Goal: Obtain resource: Download file/media

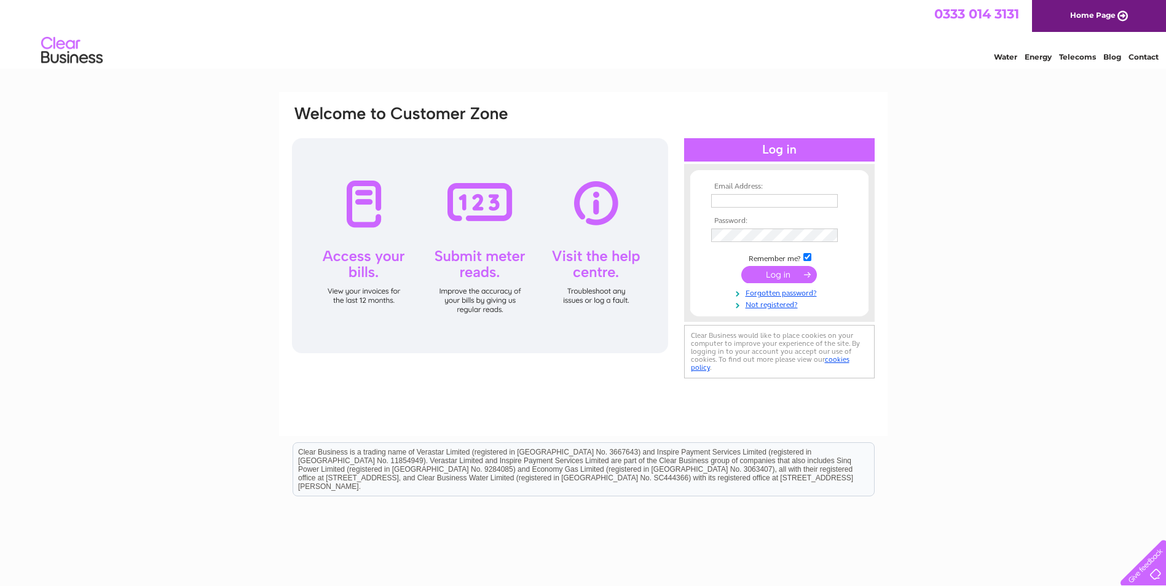
type input "purchase.ledger@reallifeoptions.org"
click at [746, 203] on input "purchase.ledger@reallifeoptions.org" at bounding box center [774, 201] width 127 height 14
click at [746, 203] on input "purchase.ledger@reallifeoptions.org" at bounding box center [775, 201] width 128 height 15
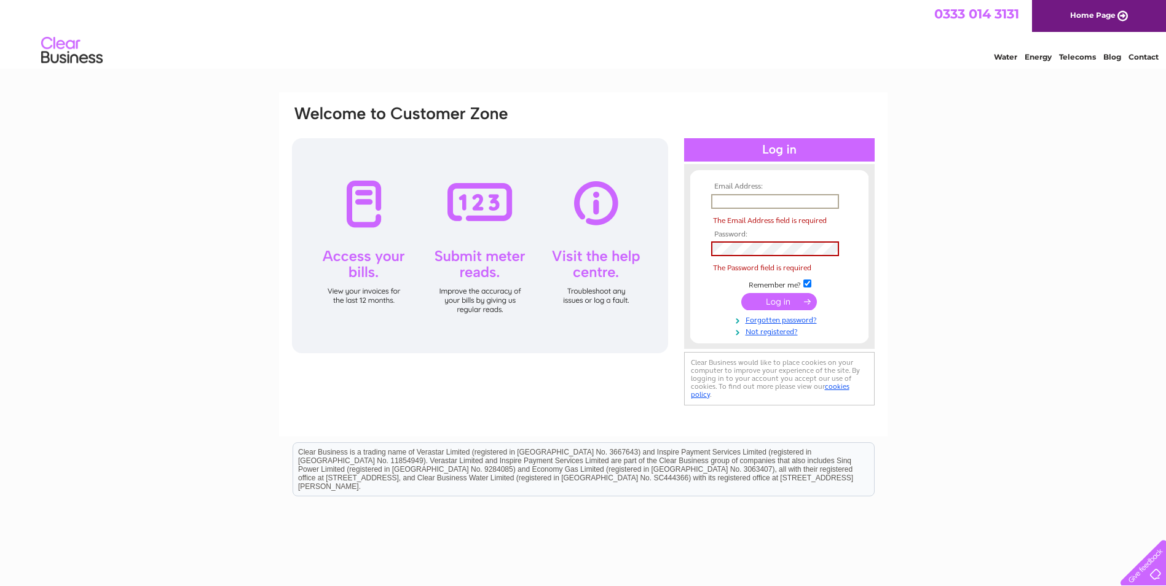
click at [737, 204] on input "text" at bounding box center [775, 201] width 128 height 15
paste input "Purchase.ledger@1sthomecare.co.uk"
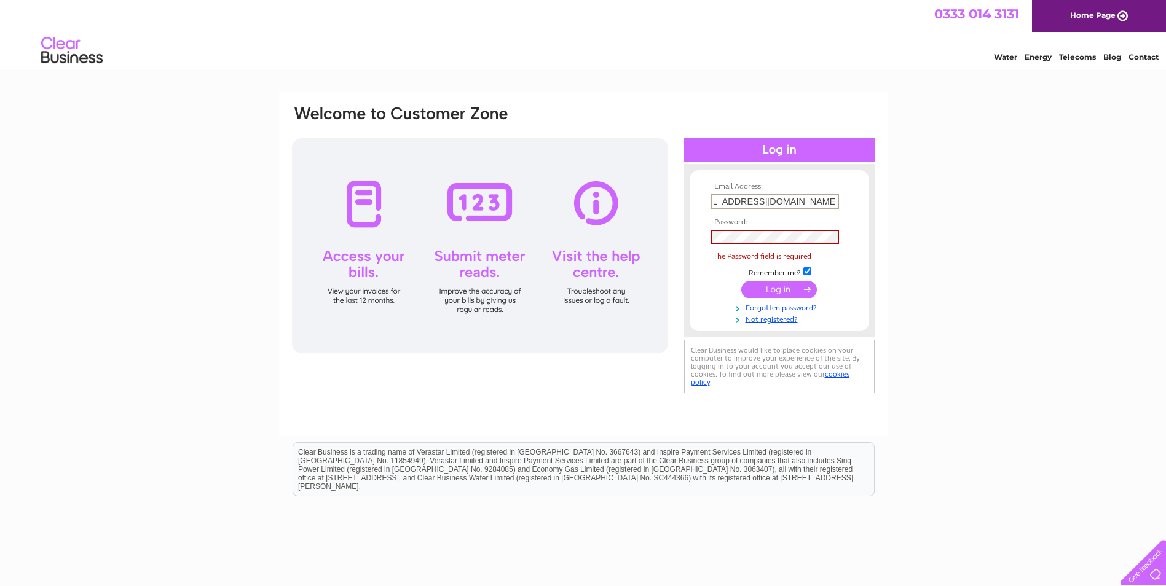
type input "Purchase.ledger@1sthomecare.co.uk"
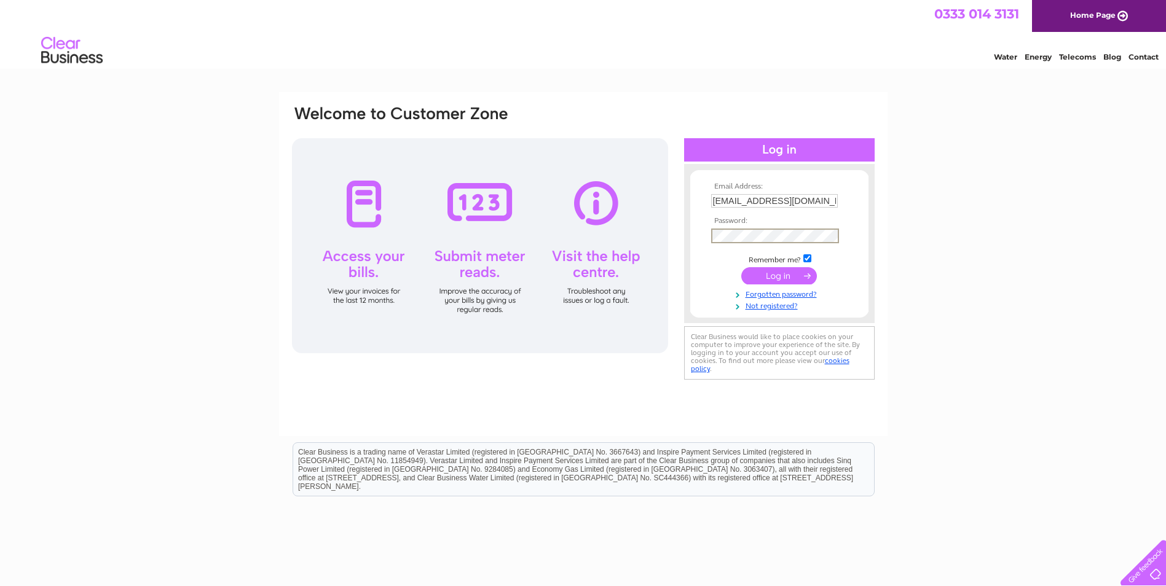
click at [898, 199] on div "Email Address: Purchase.ledger@1sthomecare.co.uk Password:" at bounding box center [583, 369] width 1166 height 555
click at [789, 274] on input "submit" at bounding box center [779, 274] width 76 height 17
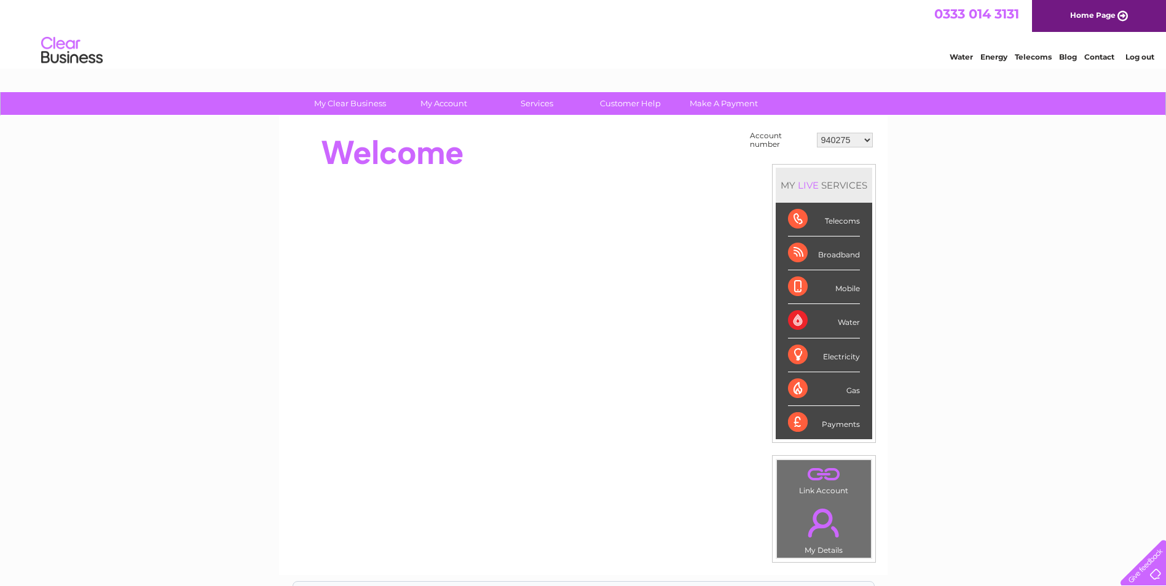
click at [992, 383] on div "My Clear Business Login Details My Details My Preferences Link Account My Accou…" at bounding box center [583, 438] width 1166 height 693
click at [973, 200] on div "My Clear Business Login Details My Details My Preferences Link Account My Accou…" at bounding box center [583, 438] width 1166 height 693
click at [840, 139] on select "940275 946239 946252 947152 948963 967322 967986 975018 975296 975901 1081005 1…" at bounding box center [845, 140] width 56 height 15
click at [817, 133] on select "940275 946239 946252 947152 948963 967322 967986 975018 975296 975901 1081005 1…" at bounding box center [845, 140] width 56 height 15
click at [957, 188] on div "My Clear Business Login Details My Details My Preferences Link Account My Accou…" at bounding box center [583, 438] width 1166 height 693
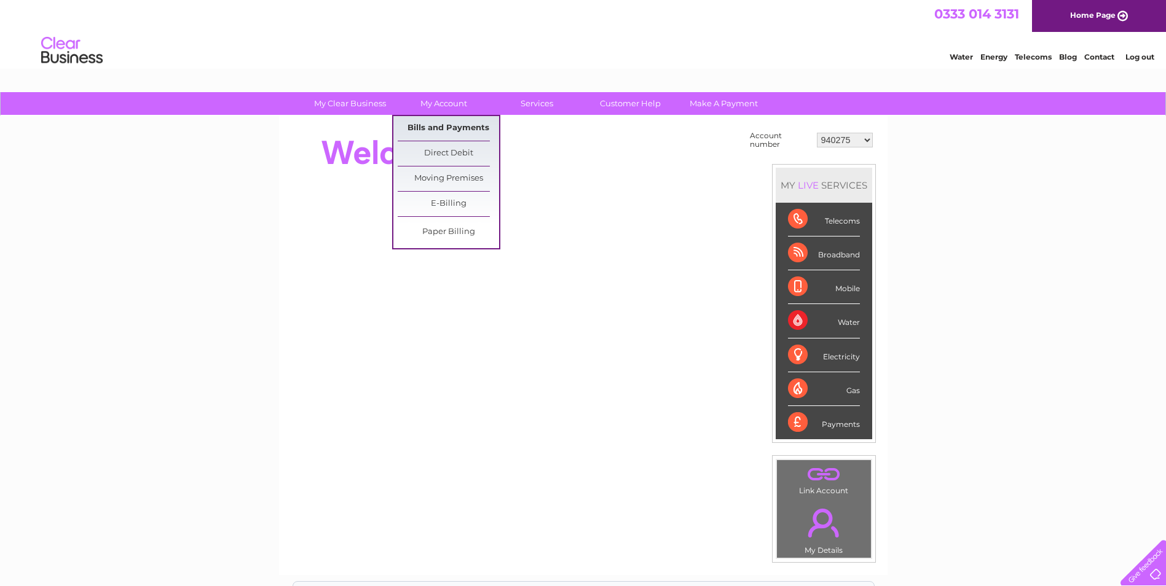
click at [458, 125] on link "Bills and Payments" at bounding box center [448, 128] width 101 height 25
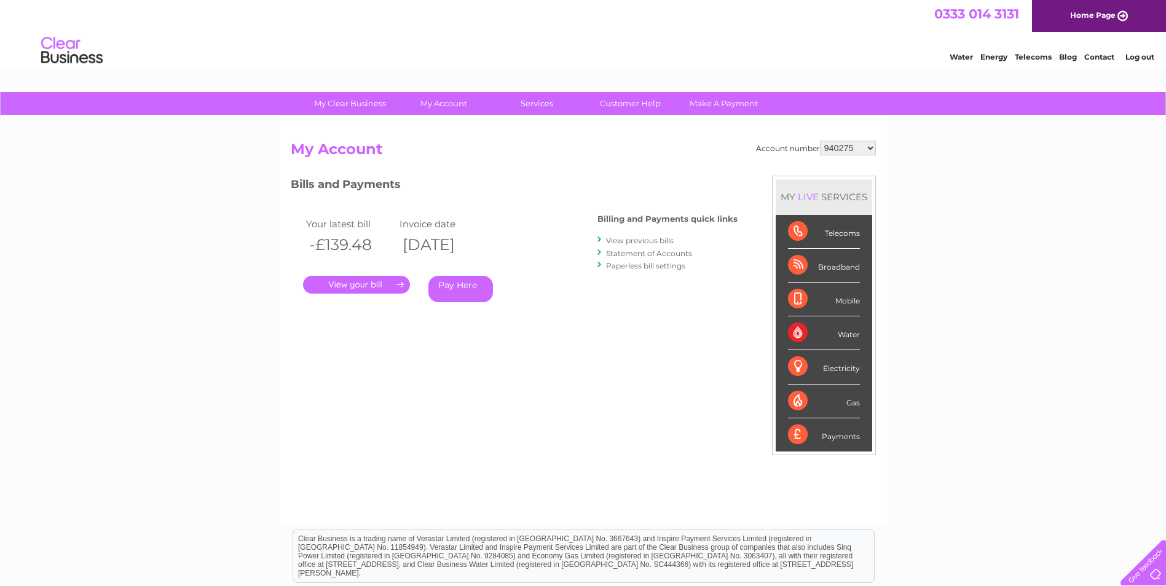
click at [828, 146] on select "940275 946239 946252 947152 948963 967322 967986 975018 975296 975901 1081005 1…" at bounding box center [848, 148] width 56 height 15
select select "946239"
click at [820, 141] on select "940275 946239 946252 947152 948963 967322 967986 975018 975296 975901 1081005 1…" at bounding box center [848, 148] width 56 height 15
click at [856, 149] on select "940275 946239 946252 947152 948963 967322 967986 975018 975296 975901 1081005 1…" at bounding box center [848, 148] width 56 height 15
select select "946252"
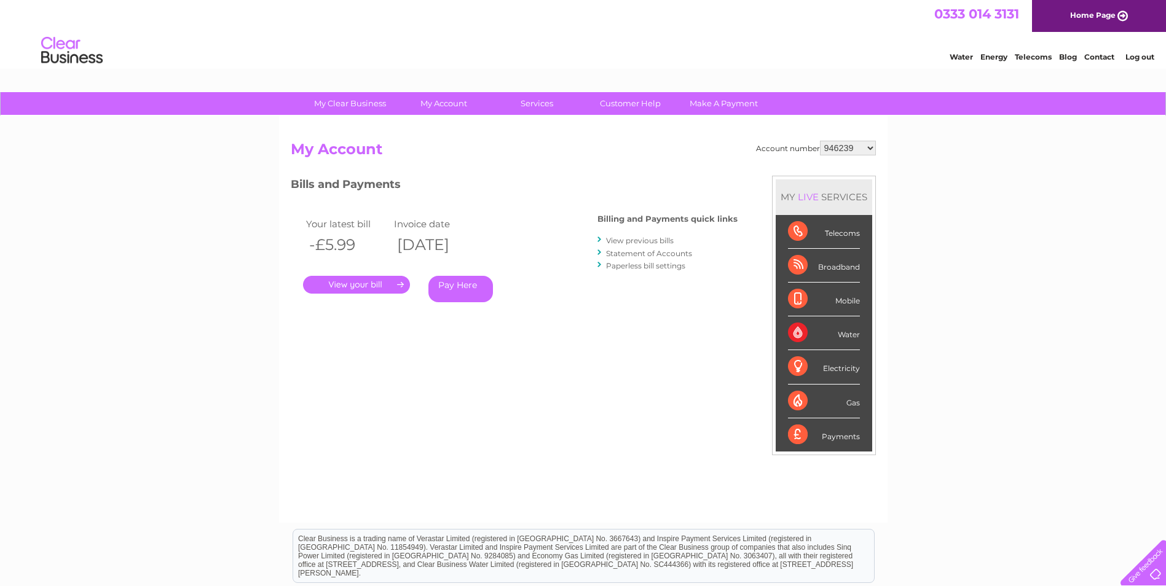
click at [820, 141] on select "940275 946239 946252 947152 948963 967322 967986 975018 975296 975901 1081005 1…" at bounding box center [848, 148] width 56 height 15
click at [849, 149] on select "940275 946239 946252 947152 948963 967322 967986 975018 975296 975901 1081005 1…" at bounding box center [848, 148] width 56 height 15
select select "947152"
click at [820, 141] on select "940275 946239 946252 947152 948963 967322 967986 975018 975296 975901 1081005 1…" at bounding box center [848, 148] width 56 height 15
click at [960, 175] on div "My Clear Business Login Details My Details My Preferences Link Account My Accou…" at bounding box center [583, 412] width 1166 height 641
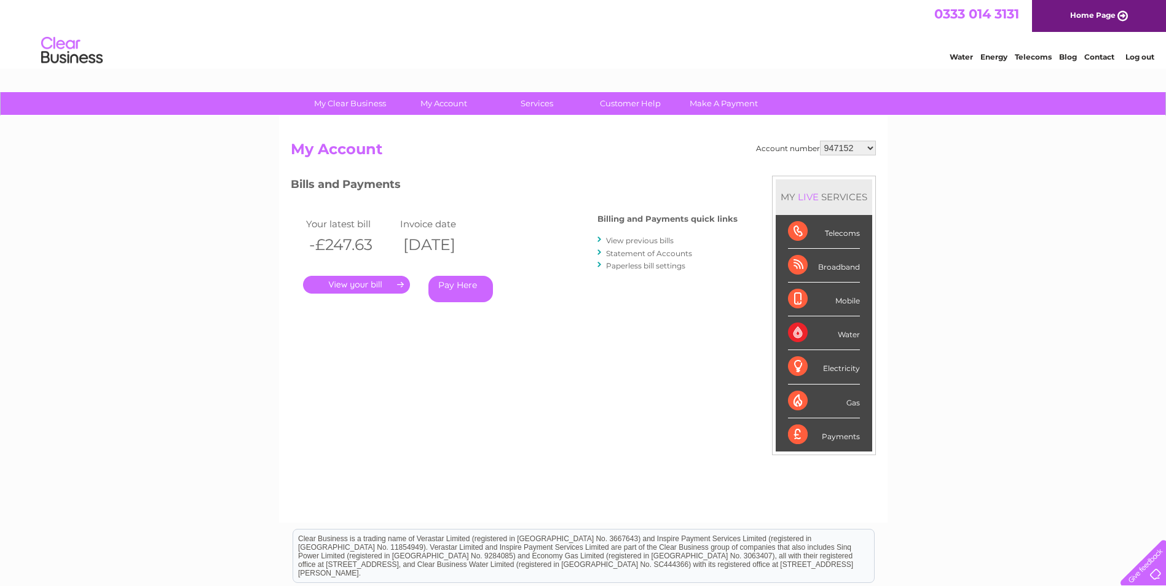
drag, startPoint x: 0, startPoint y: 0, endPoint x: 871, endPoint y: 152, distance: 884.3
click at [871, 152] on select "940275 946239 946252 947152 948963 967322 967986 975018 975296 975901 1081005 1…" at bounding box center [848, 148] width 56 height 15
select select "948963"
click at [820, 141] on select "940275 946239 946252 947152 948963 967322 967986 975018 975296 975901 1081005 1…" at bounding box center [848, 148] width 56 height 15
click at [969, 223] on div "My Clear Business Login Details My Details My Preferences Link Account My Accou…" at bounding box center [583, 412] width 1166 height 641
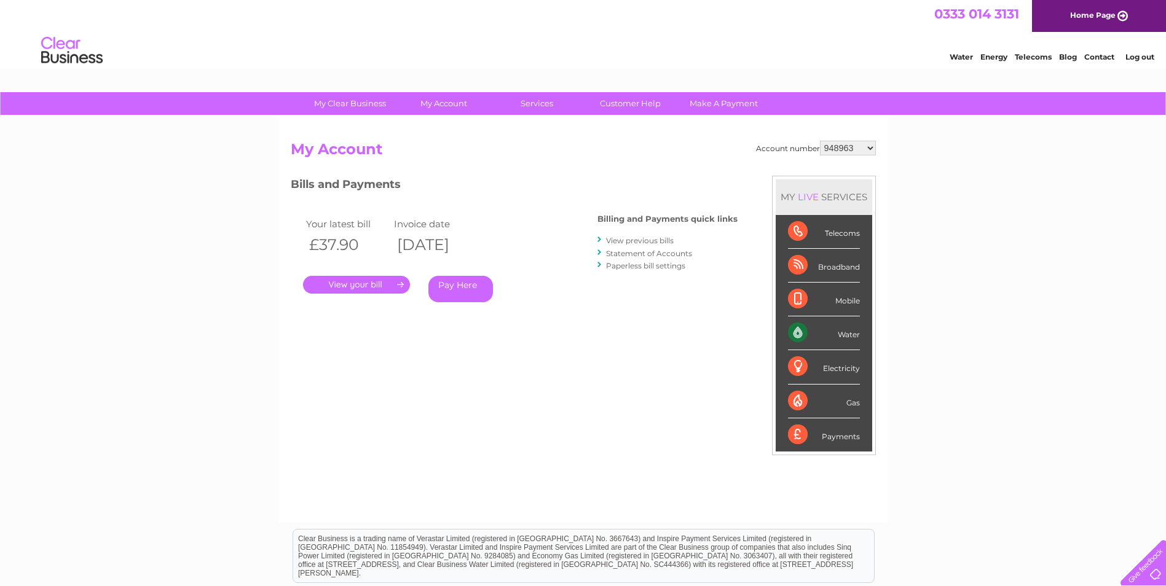
click at [348, 282] on link "." at bounding box center [356, 285] width 107 height 18
click at [358, 282] on link "." at bounding box center [356, 285] width 107 height 18
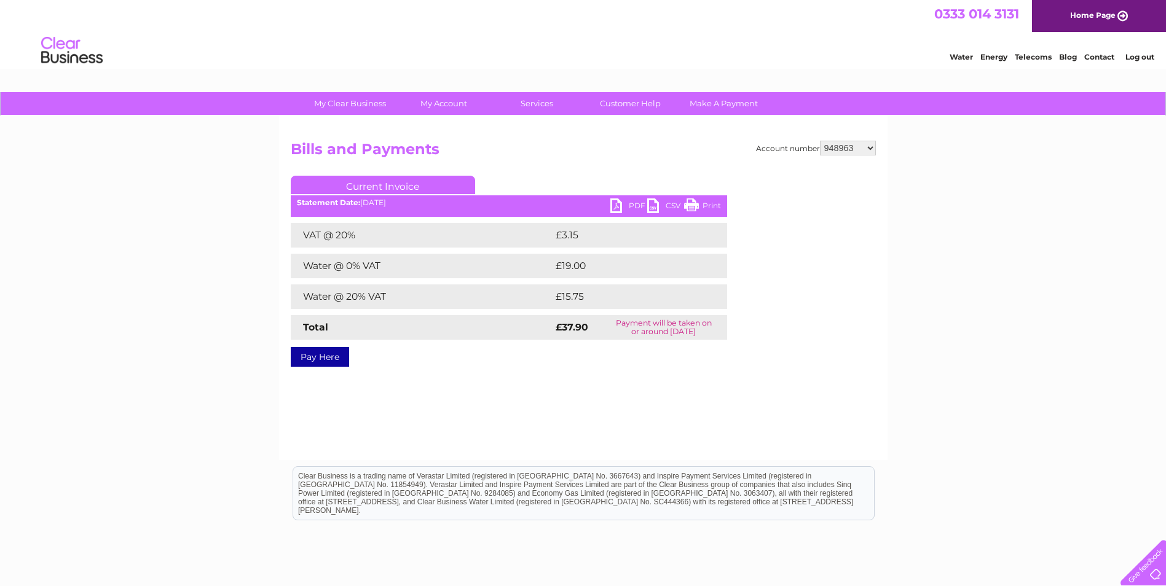
click at [743, 440] on div "Account number 940275 946239 946252 947152 948963 967322 967986 975018 975296 9…" at bounding box center [583, 288] width 609 height 344
click at [624, 199] on link "PDF" at bounding box center [628, 208] width 37 height 18
click at [475, 382] on div "Account number 940275 946239 946252 947152 948963 967322 967986 975018 975296 9…" at bounding box center [583, 288] width 609 height 344
click at [852, 146] on select "940275 946239 946252 947152 948963 967322 967986 975018 975296 975901 1081005 1…" at bounding box center [848, 148] width 56 height 15
select select "967322"
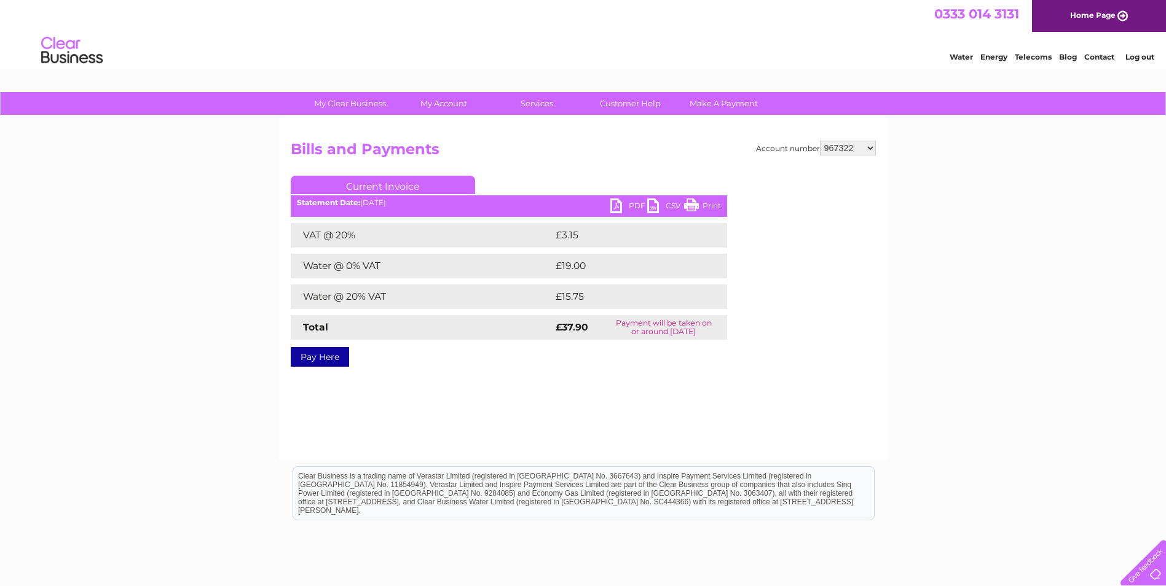
click at [820, 141] on select "940275 946239 946252 947152 948963 967322 967986 975018 975296 975901 1081005 1…" at bounding box center [848, 148] width 56 height 15
click at [937, 229] on div "My Clear Business Login Details My Details My Preferences Link Account My Accou…" at bounding box center [583, 381] width 1166 height 579
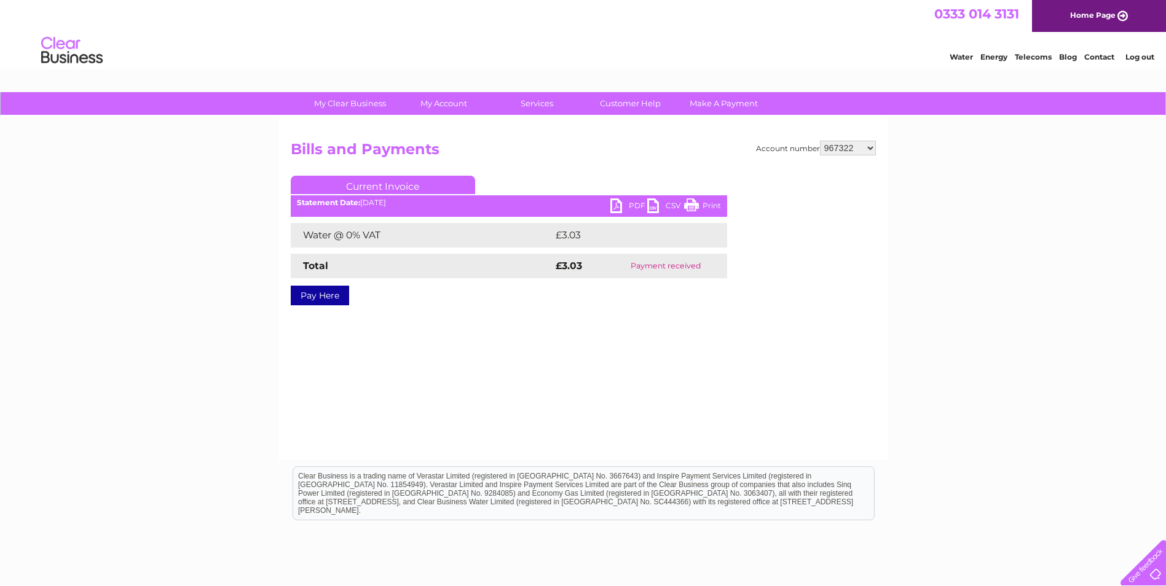
click at [623, 209] on link "PDF" at bounding box center [628, 208] width 37 height 18
click at [1043, 315] on div "My Clear Business Login Details My Details My Preferences Link Account My Accou…" at bounding box center [583, 381] width 1166 height 579
click at [859, 148] on select "940275 946239 946252 947152 948963 967322 967986 975018 975296 975901 1081005 1…" at bounding box center [848, 148] width 56 height 15
select select "967986"
click at [820, 141] on select "940275 946239 946252 947152 948963 967322 967986 975018 975296 975901 1081005 1…" at bounding box center [848, 148] width 56 height 15
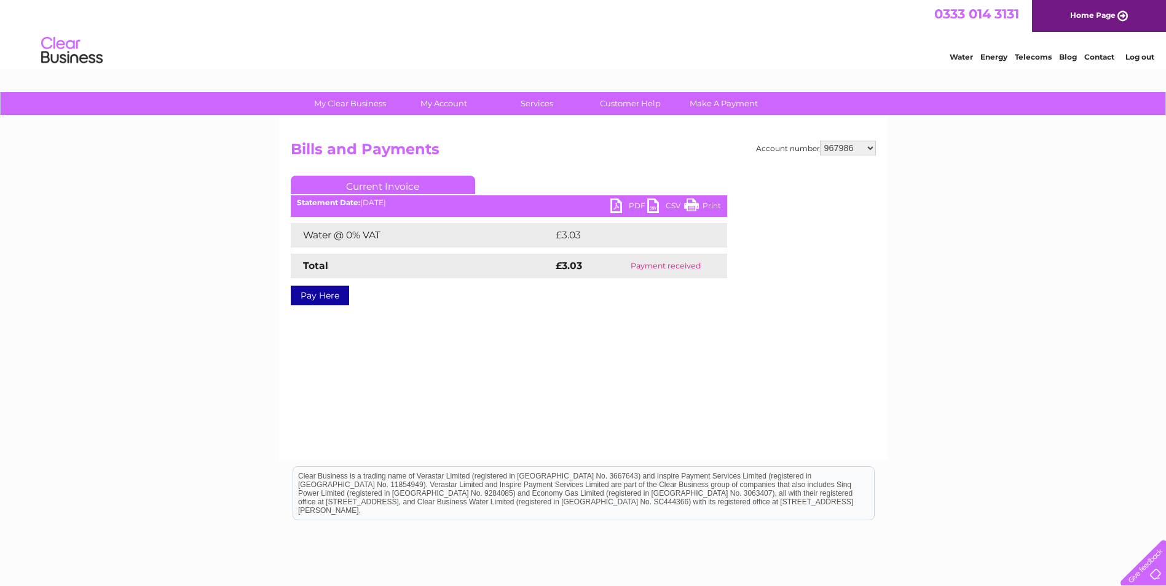
click at [957, 250] on div "My Clear Business Login Details My Details My Preferences Link Account My Accou…" at bounding box center [583, 381] width 1166 height 579
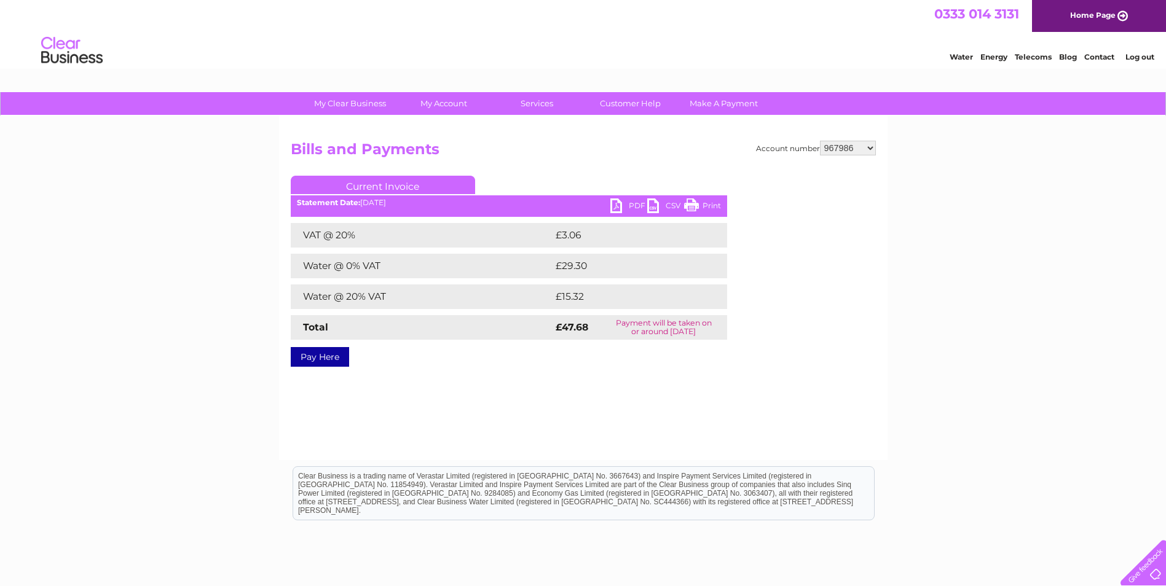
click at [1011, 378] on div "My Clear Business Login Details My Details My Preferences Link Account My Accou…" at bounding box center [583, 381] width 1166 height 579
click at [625, 202] on link "PDF" at bounding box center [628, 208] width 37 height 18
drag, startPoint x: 943, startPoint y: 339, endPoint x: 931, endPoint y: 329, distance: 15.7
click at [942, 338] on div "My Clear Business Login Details My Details My Preferences Link Account My Accou…" at bounding box center [583, 381] width 1166 height 579
click at [841, 138] on div "Account number 940275 946239 946252 947152 948963 967322 967986 975018 975296 9…" at bounding box center [583, 288] width 609 height 344
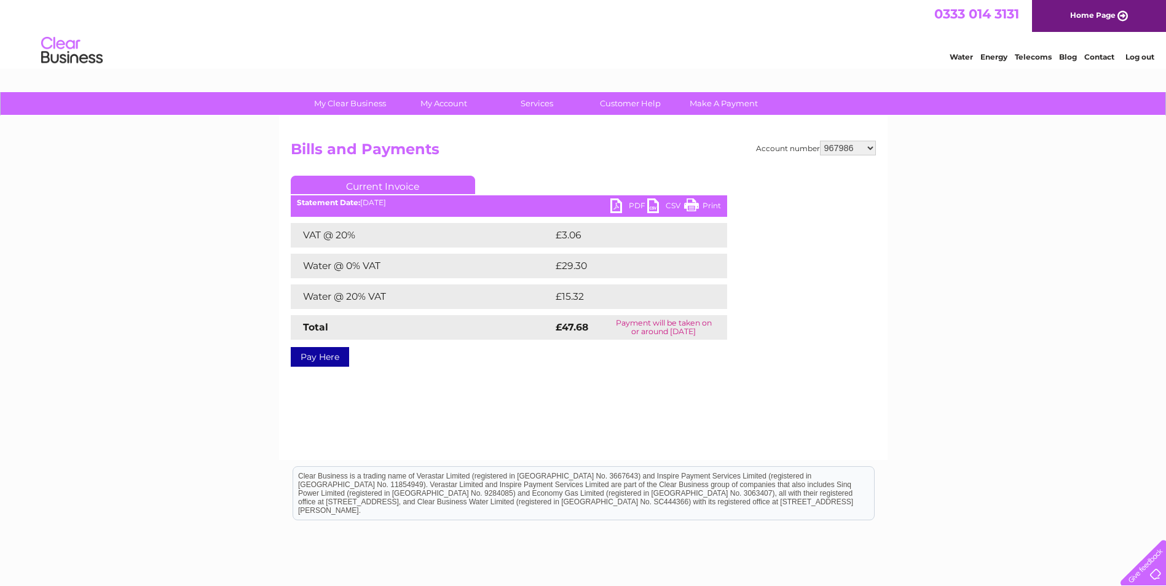
click at [851, 144] on select "940275 946239 946252 947152 948963 967322 967986 975018 975296 975901 1081005 1…" at bounding box center [848, 148] width 56 height 15
select select "975018"
click at [820, 141] on select "940275 946239 946252 947152 948963 967322 967986 975018 975296 975901 1081005 1…" at bounding box center [848, 148] width 56 height 15
click at [944, 275] on div "My Clear Business Login Details My Details My Preferences Link Account My Accou…" at bounding box center [583, 381] width 1166 height 579
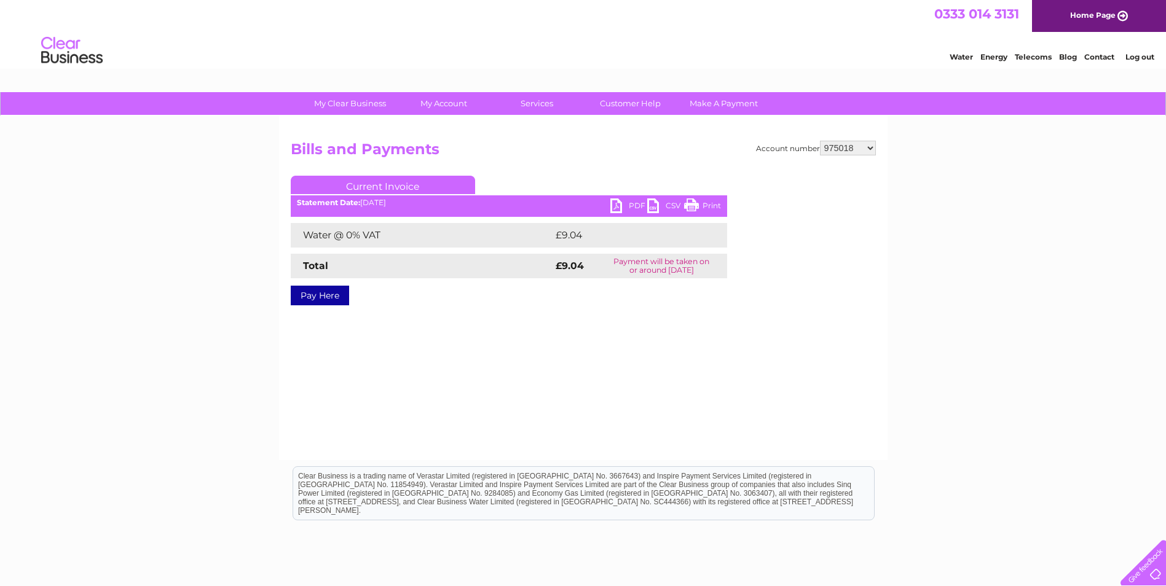
click at [626, 205] on link "PDF" at bounding box center [628, 208] width 37 height 18
click at [863, 149] on select "940275 946239 946252 947152 948963 967322 967986 975018 975296 975901 1081005 1…" at bounding box center [848, 148] width 56 height 15
select select "975296"
click at [820, 141] on select "940275 946239 946252 947152 948963 967322 967986 975018 975296 975901 1081005 1…" at bounding box center [848, 148] width 56 height 15
click at [977, 260] on div "My Clear Business Login Details My Details My Preferences Link Account My Accou…" at bounding box center [583, 381] width 1166 height 579
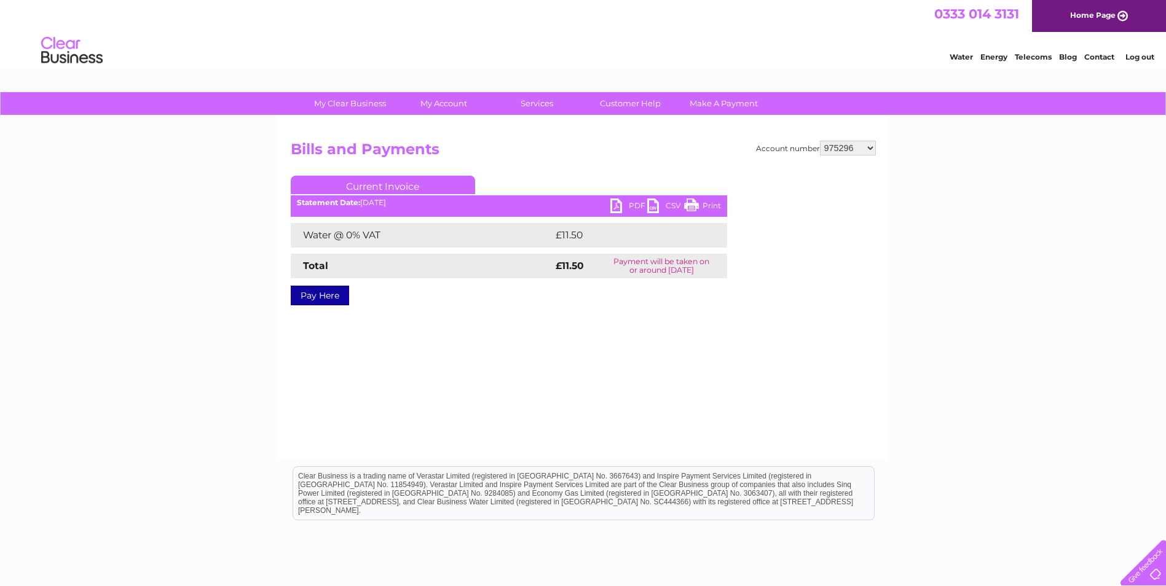
click at [623, 200] on link "PDF" at bounding box center [628, 208] width 37 height 18
click at [864, 145] on select "940275 946239 946252 947152 948963 967322 967986 975018 975296 975901 1081005 1…" at bounding box center [848, 148] width 56 height 15
select select "975901"
click at [820, 141] on select "940275 946239 946252 947152 948963 967322 967986 975018 975296 975901 1081005 1…" at bounding box center [848, 148] width 56 height 15
click at [972, 300] on div "My Clear Business Login Details My Details My Preferences Link Account My Accou…" at bounding box center [583, 381] width 1166 height 579
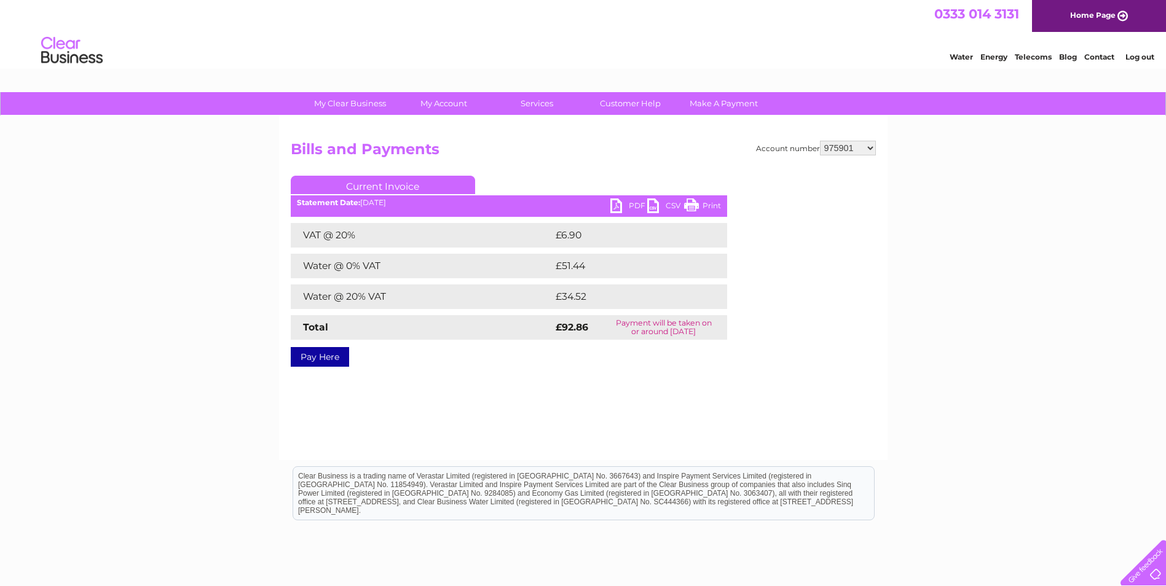
click at [628, 203] on link "PDF" at bounding box center [628, 208] width 37 height 18
click at [848, 144] on select "940275 946239 946252 947152 948963 967322 967986 975018 975296 975901 1081005 1…" at bounding box center [848, 148] width 56 height 15
select select "1081005"
click at [820, 141] on select "940275 946239 946252 947152 948963 967322 967986 975018 975296 975901 1081005 1…" at bounding box center [848, 148] width 56 height 15
click at [994, 310] on div "My Clear Business Login Details My Details My Preferences Link Account My Accou…" at bounding box center [583, 381] width 1166 height 579
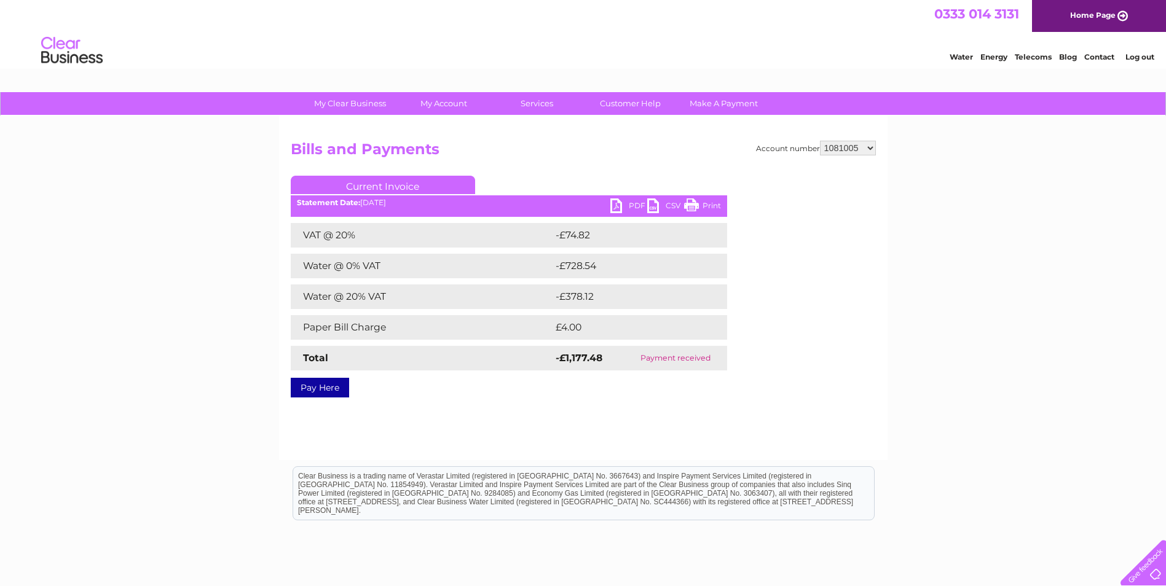
click at [996, 337] on div "My Clear Business Login Details My Details My Preferences Link Account My Accou…" at bounding box center [583, 381] width 1166 height 579
click at [1035, 348] on div "My Clear Business Login Details My Details My Preferences Link Account My Accou…" at bounding box center [583, 381] width 1166 height 579
click at [968, 273] on div "My Clear Business Login Details My Details My Preferences Link Account My Accou…" at bounding box center [583, 381] width 1166 height 579
click at [858, 148] on select "940275 946239 946252 947152 948963 967322 967986 975018 975296 975901 1081005 1…" at bounding box center [848, 148] width 56 height 15
select select "1081008"
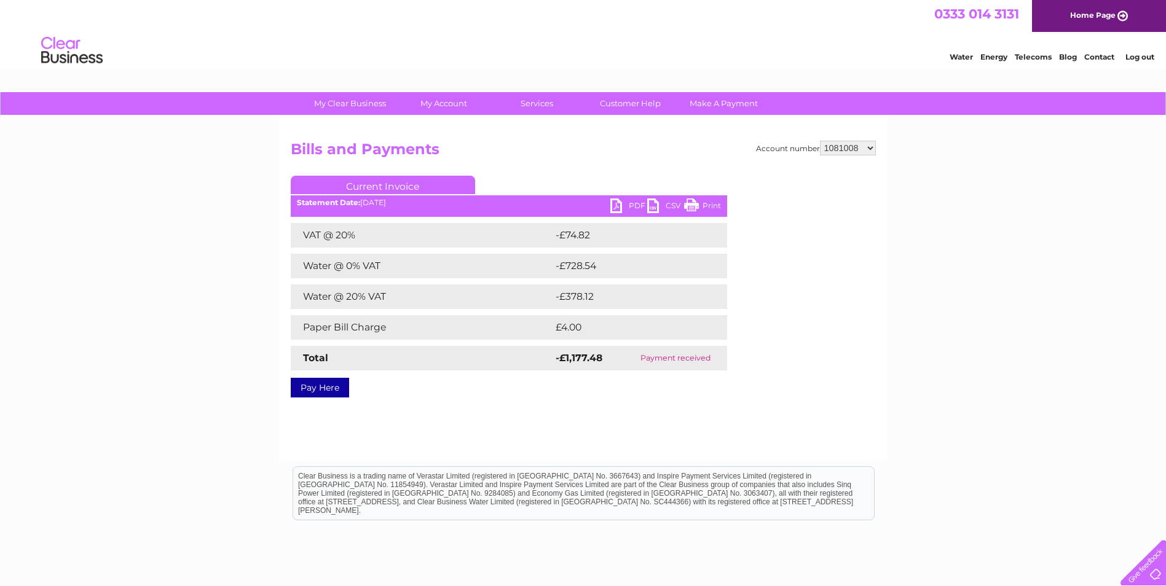
click at [820, 141] on select "940275 946239 946252 947152 948963 967322 967986 975018 975296 975901 1081005 1…" at bounding box center [848, 148] width 56 height 15
click at [906, 314] on div "My Clear Business Login Details My Details My Preferences Link Account My Accou…" at bounding box center [583, 381] width 1166 height 579
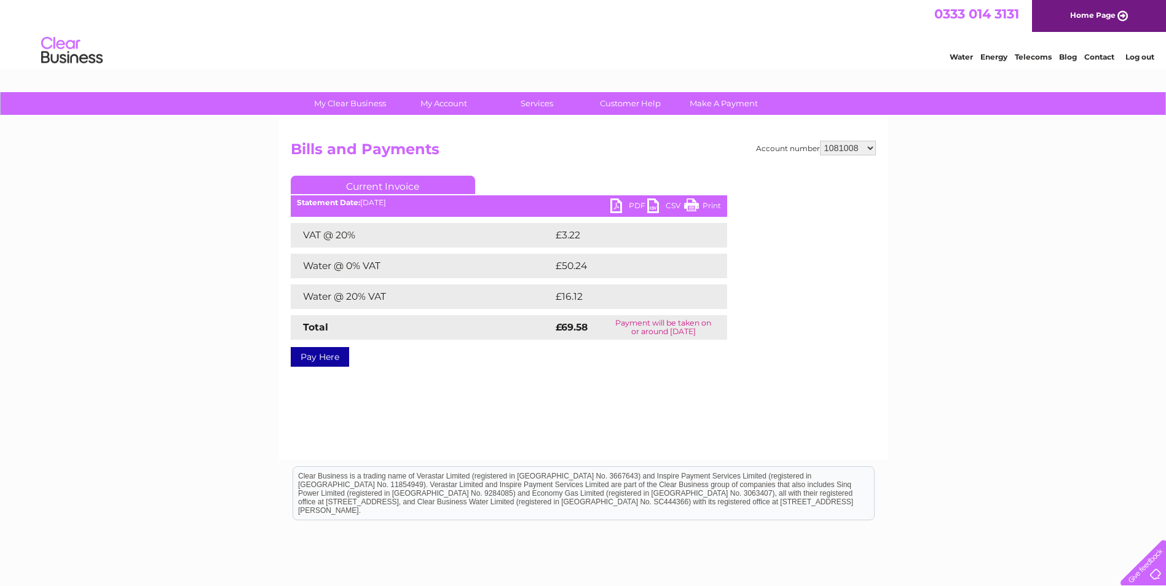
click at [618, 200] on link "PDF" at bounding box center [628, 208] width 37 height 18
click at [987, 390] on div "My Clear Business Login Details My Details My Preferences Link Account My Accou…" at bounding box center [583, 381] width 1166 height 579
click at [854, 147] on select "940275 946239 946252 947152 948963 967322 967986 975018 975296 975901 1081005 1…" at bounding box center [848, 148] width 56 height 15
select select "1081037"
click at [820, 141] on select "940275 946239 946252 947152 948963 967322 967986 975018 975296 975901 1081005 1…" at bounding box center [848, 148] width 56 height 15
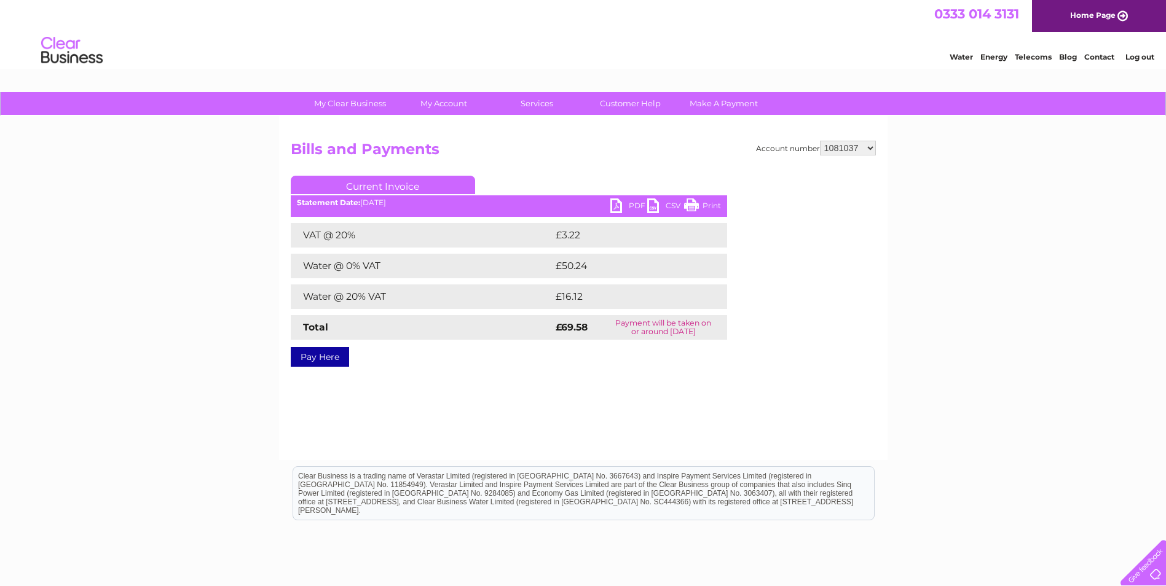
click at [934, 329] on div "My Clear Business Login Details My Details My Preferences Link Account My Accou…" at bounding box center [583, 381] width 1166 height 579
click at [855, 148] on select "940275 946239 946252 947152 948963 967322 967986 975018 975296 975901 1081005 1…" at bounding box center [848, 148] width 56 height 15
select select "1112767"
click at [820, 141] on select "940275 946239 946252 947152 948963 967322 967986 975018 975296 975901 1081005 1…" at bounding box center [848, 148] width 56 height 15
click at [959, 334] on div "My Clear Business Login Details My Details My Preferences Link Account My Accou…" at bounding box center [583, 381] width 1166 height 579
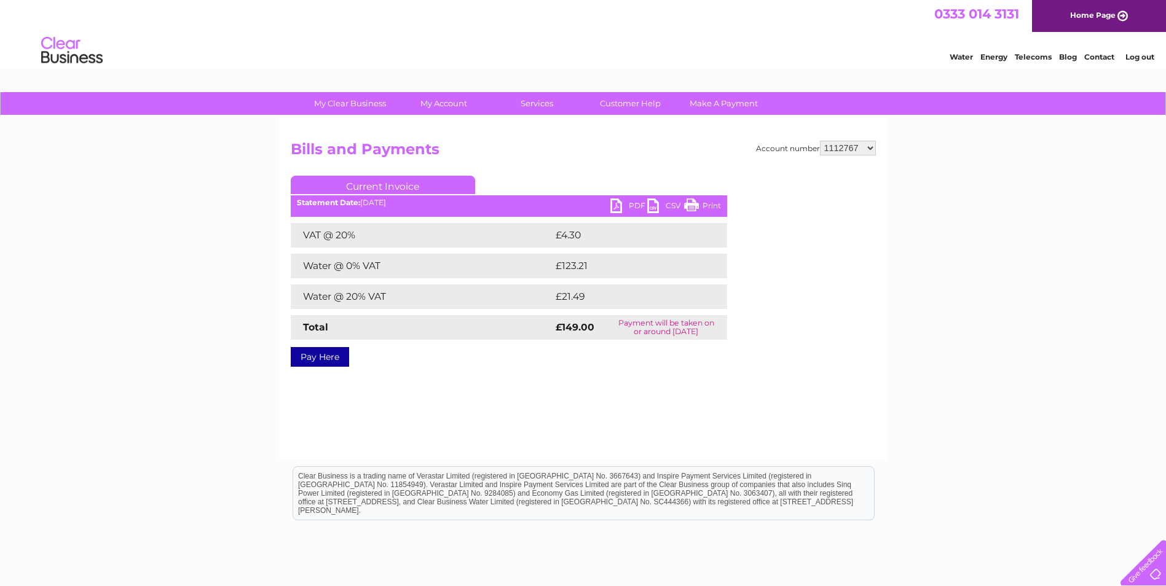
click at [627, 206] on link "PDF" at bounding box center [628, 208] width 37 height 18
click at [865, 144] on select "940275 946239 946252 947152 948963 967322 967986 975018 975296 975901 1081005 1…" at bounding box center [848, 148] width 56 height 15
select select "1115307"
click at [820, 141] on select "940275 946239 946252 947152 948963 967322 967986 975018 975296 975901 1081005 1…" at bounding box center [848, 148] width 56 height 15
click at [982, 237] on div "My Clear Business Login Details My Details My Preferences Link Account My Accou…" at bounding box center [583, 381] width 1166 height 579
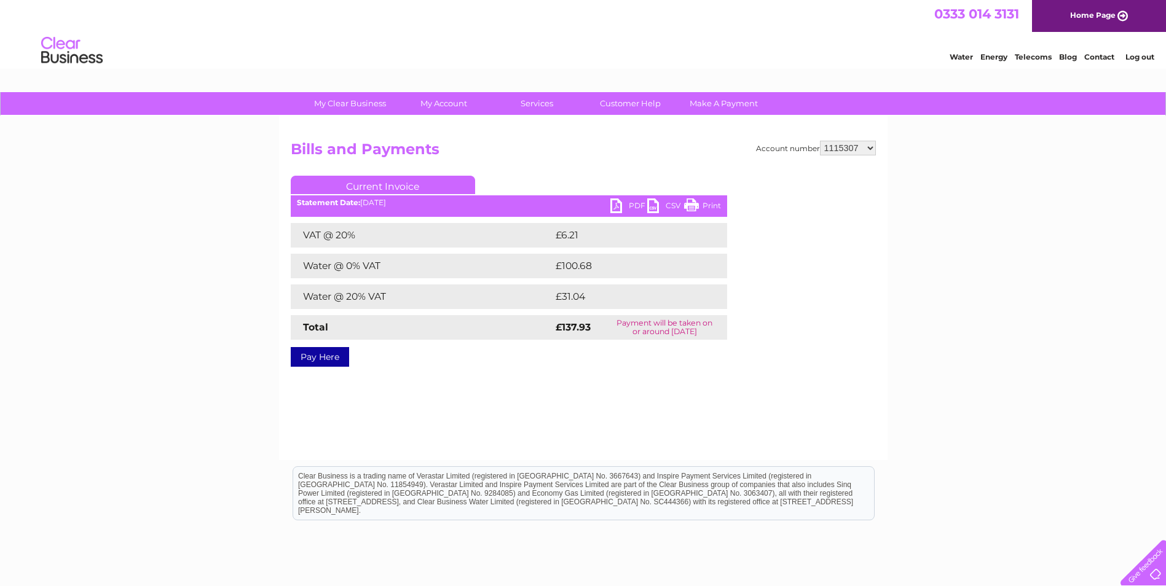
click at [626, 203] on link "PDF" at bounding box center [628, 208] width 37 height 18
click at [849, 144] on select "940275 946239 946252 947152 948963 967322 967986 975018 975296 975901 1081005 1…" at bounding box center [848, 148] width 56 height 15
select select "1115308"
click at [820, 141] on select "940275 946239 946252 947152 948963 967322 967986 975018 975296 975901 1081005 1…" at bounding box center [848, 148] width 56 height 15
click at [1029, 306] on div "My Clear Business Login Details My Details My Preferences Link Account My Accou…" at bounding box center [583, 381] width 1166 height 579
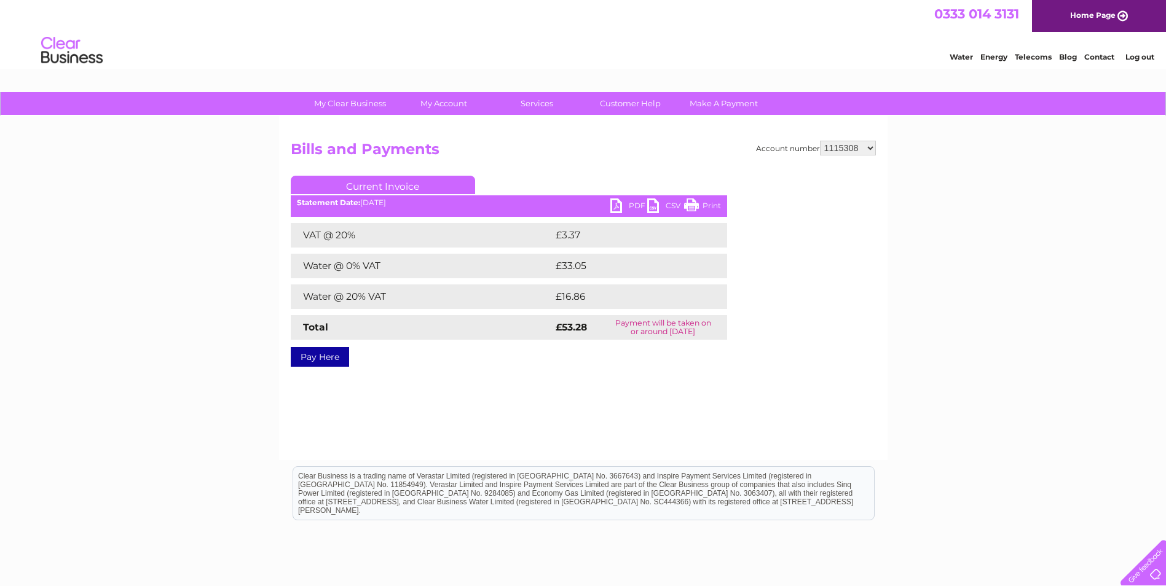
click at [624, 205] on link "PDF" at bounding box center [628, 208] width 37 height 18
click at [867, 151] on select "940275 946239 946252 947152 948963 967322 967986 975018 975296 975901 1081005 1…" at bounding box center [848, 148] width 56 height 15
select select "1115311"
click at [820, 141] on select "940275 946239 946252 947152 948963 967322 967986 975018 975296 975901 1081005 1…" at bounding box center [848, 148] width 56 height 15
click at [962, 381] on div "My Clear Business Login Details My Details My Preferences Link Account My Accou…" at bounding box center [583, 381] width 1166 height 579
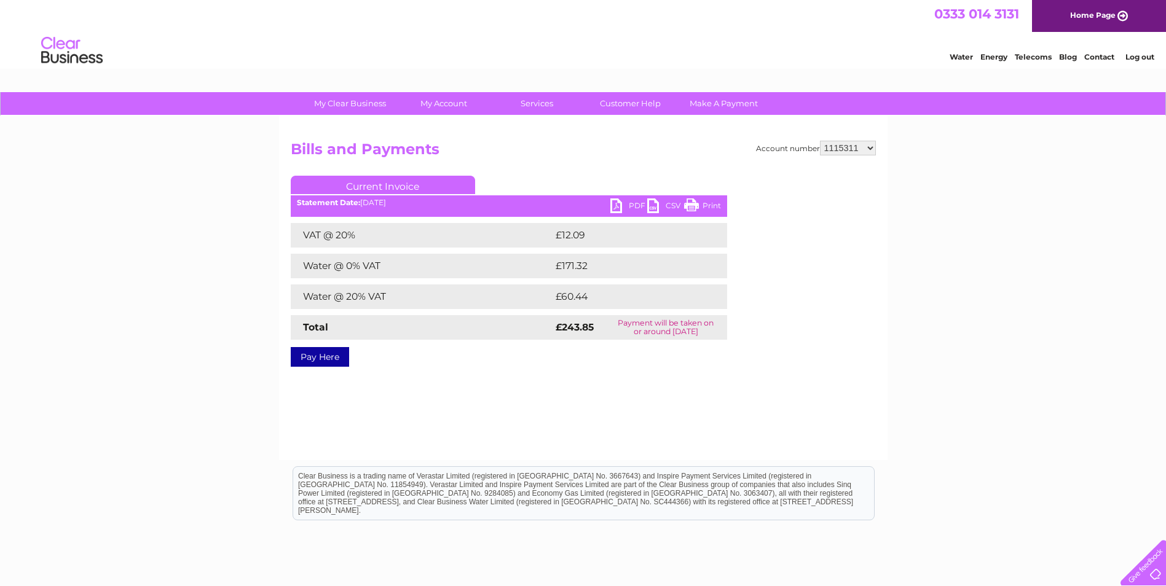
click at [634, 202] on link "PDF" at bounding box center [628, 208] width 37 height 18
click at [855, 149] on select "940275 946239 946252 947152 948963 967322 967986 975018 975296 975901 1081005 1…" at bounding box center [848, 148] width 56 height 15
select select "1115314"
click at [820, 141] on select "940275 946239 946252 947152 948963 967322 967986 975018 975296 975901 1081005 1…" at bounding box center [848, 148] width 56 height 15
click at [971, 306] on div "My Clear Business Login Details My Details My Preferences Link Account My Accou…" at bounding box center [583, 381] width 1166 height 579
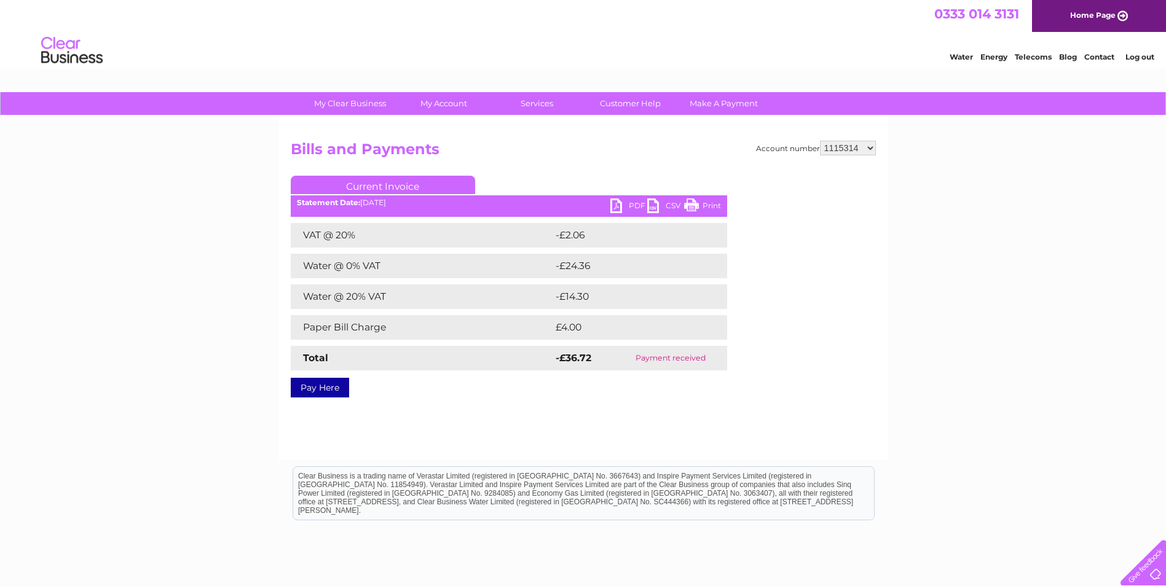
click at [869, 154] on select "940275 946239 946252 947152 948963 967322 967986 975018 975296 975901 1081005 1…" at bounding box center [848, 148] width 56 height 15
select select "1115322"
click at [820, 141] on select "940275 946239 946252 947152 948963 967322 967986 975018 975296 975901 1081005 1…" at bounding box center [848, 148] width 56 height 15
click at [983, 349] on div "My Clear Business Login Details My Details My Preferences Link Account My Accou…" at bounding box center [583, 381] width 1166 height 579
click at [851, 146] on select "940275 946239 946252 947152 948963 967322 967986 975018 975296 975901 1081005 1…" at bounding box center [848, 148] width 56 height 15
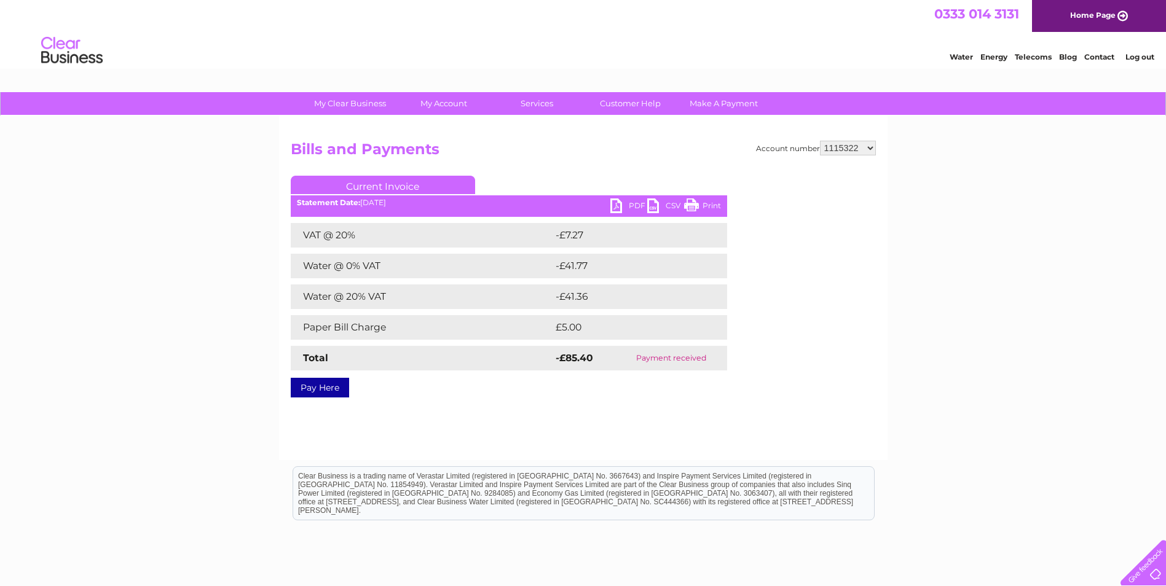
select select "1115324"
click at [820, 141] on select "940275 946239 946252 947152 948963 967322 967986 975018 975296 975901 1081005 1…" at bounding box center [848, 148] width 56 height 15
click at [1017, 272] on div "My Clear Business Login Details My Details My Preferences Link Account My Accou…" at bounding box center [583, 381] width 1166 height 579
click at [904, 181] on div "My Clear Business Login Details My Details My Preferences Link Account My Accou…" at bounding box center [583, 381] width 1166 height 579
click at [979, 221] on div "My Clear Business Login Details My Details My Preferences Link Account My Accou…" at bounding box center [583, 381] width 1166 height 579
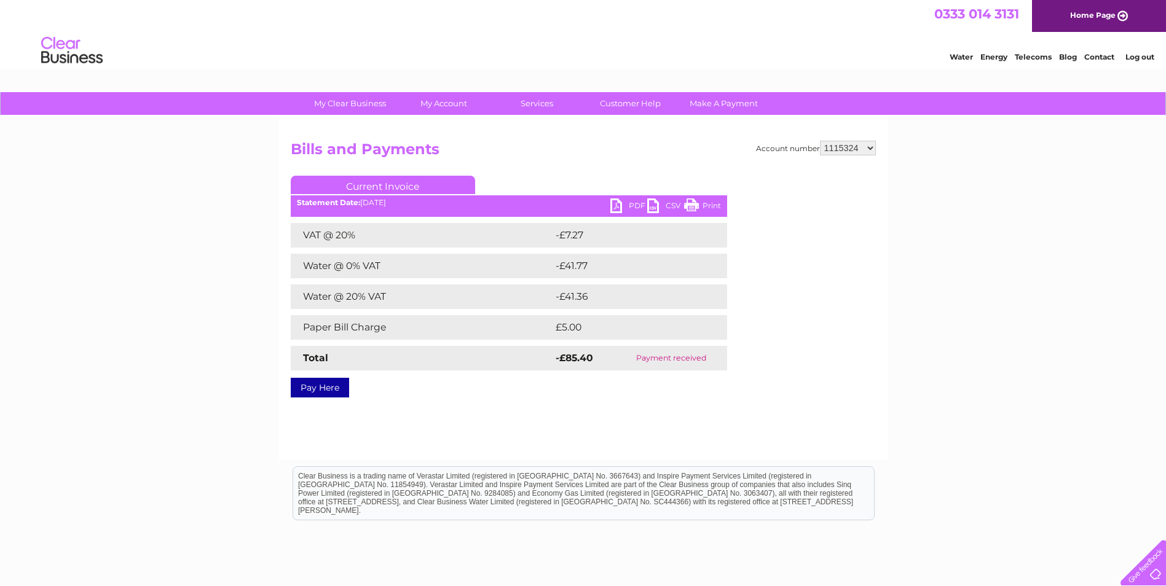
click at [872, 147] on select "940275 946239 946252 947152 948963 967322 967986 975018 975296 975901 1081005 1…" at bounding box center [848, 148] width 56 height 15
click at [820, 141] on select "940275 946239 946252 947152 948963 967322 967986 975018 975296 975901 1081005 1…" at bounding box center [848, 148] width 56 height 15
click at [972, 363] on div "My Clear Business Login Details My Details My Preferences Link Account My Accou…" at bounding box center [583, 381] width 1166 height 579
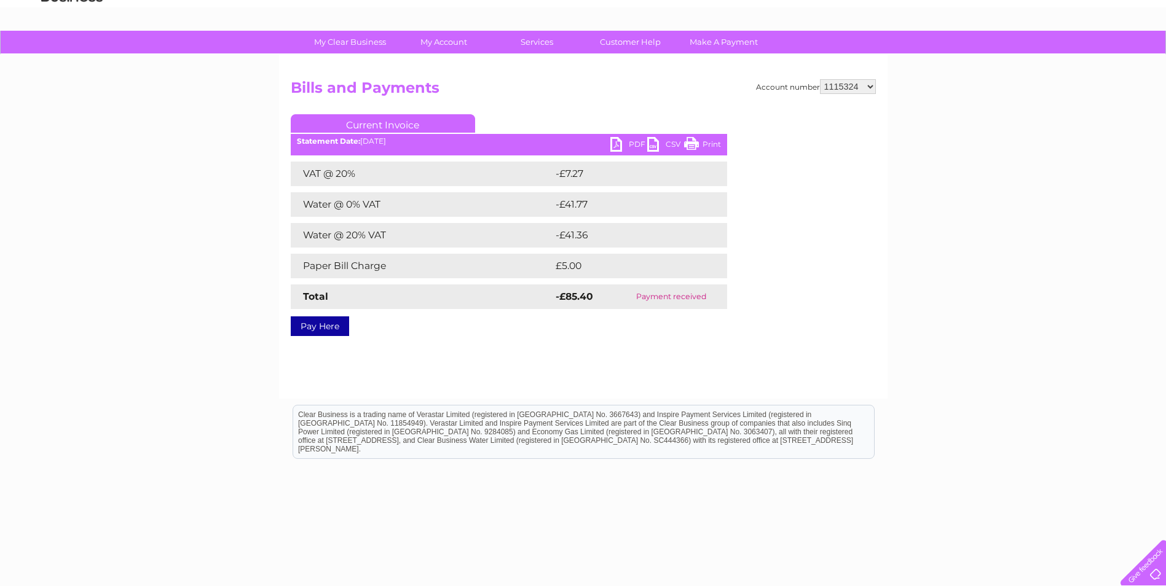
click at [866, 87] on select "940275 946239 946252 947152 948963 967322 967986 975018 975296 975901 1081005 1…" at bounding box center [848, 86] width 56 height 15
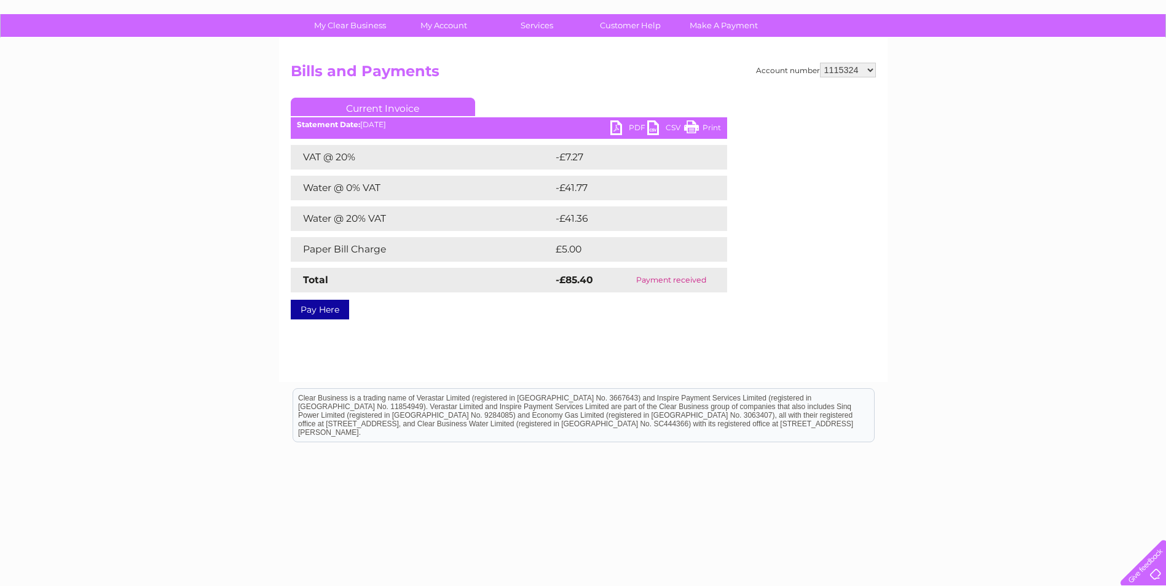
scroll to position [93, 0]
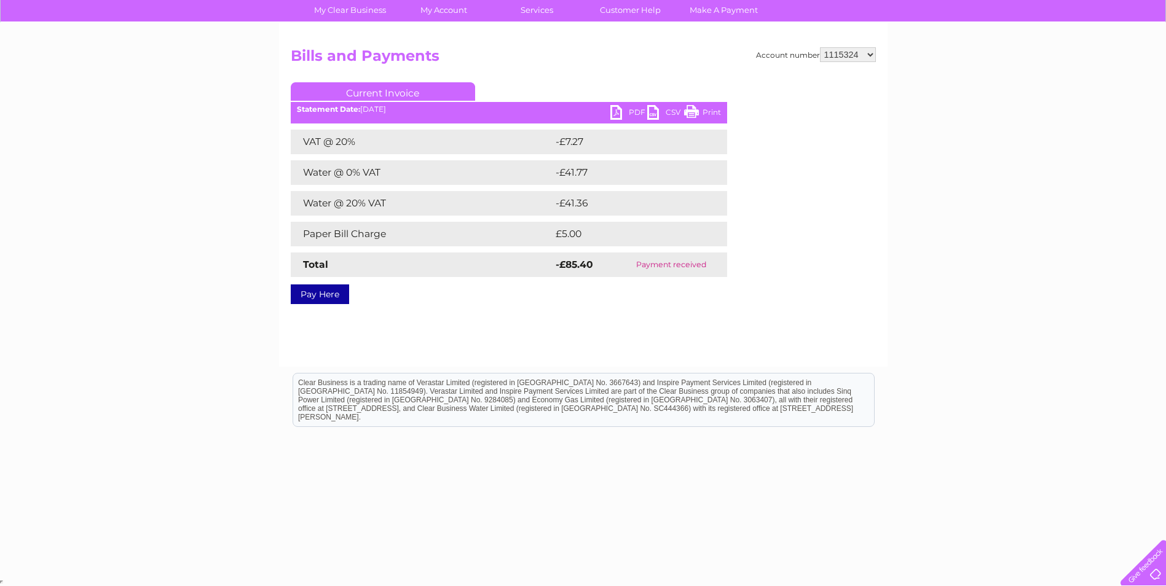
click at [856, 52] on select "940275 946239 946252 947152 948963 967322 967986 975018 975296 975901 1081005 1…" at bounding box center [848, 54] width 56 height 15
select select "1115325"
click at [820, 47] on select "940275 946239 946252 947152 948963 967322 967986 975018 975296 975901 1081005 1…" at bounding box center [848, 54] width 56 height 15
click at [954, 143] on div "My Clear Business Login Details My Details My Preferences Link Account My Accou…" at bounding box center [583, 288] width 1166 height 579
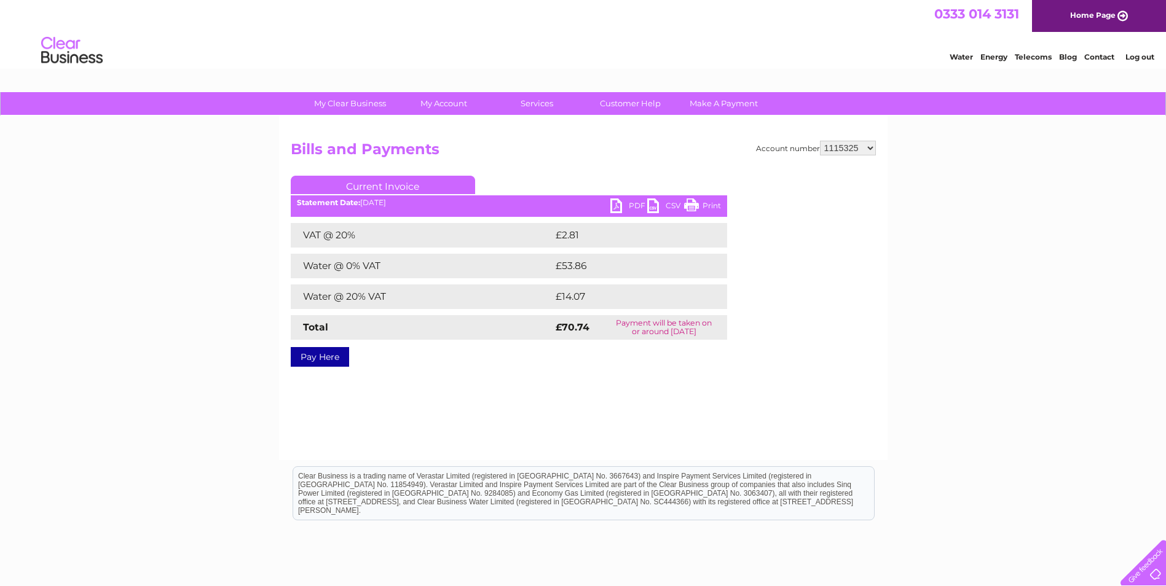
click at [633, 205] on link "PDF" at bounding box center [628, 208] width 37 height 18
click at [863, 149] on select "940275 946239 946252 947152 948963 967322 967986 975018 975296 975901 1081005 1…" at bounding box center [848, 148] width 56 height 15
select select "1120782"
click at [820, 141] on select "940275 946239 946252 947152 948963 967322 967986 975018 975296 975901 1081005 1…" at bounding box center [848, 148] width 56 height 15
click at [987, 256] on div "My Clear Business Login Details My Details My Preferences Link Account My Accou…" at bounding box center [583, 381] width 1166 height 579
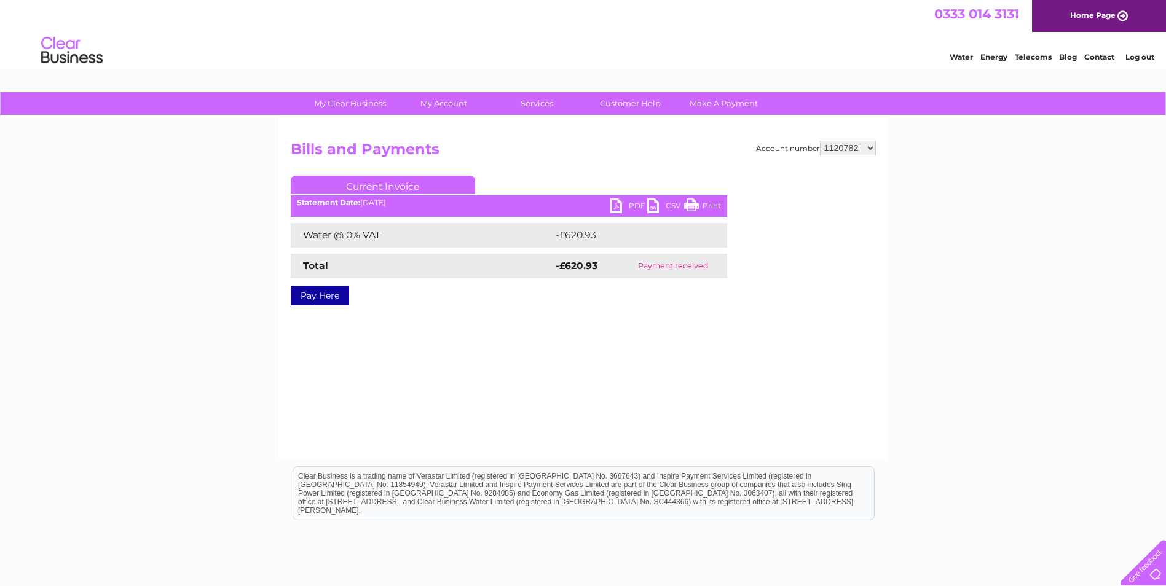
click at [864, 151] on select "940275 946239 946252 947152 948963 967322 967986 975018 975296 975901 1081005 1…" at bounding box center [848, 148] width 56 height 15
select select "30280254"
click at [820, 141] on select "940275 946239 946252 947152 948963 967322 967986 975018 975296 975901 1081005 1…" at bounding box center [848, 148] width 56 height 15
click at [1002, 261] on div "My Clear Business Login Details My Details My Preferences Link Account My Accou…" at bounding box center [583, 381] width 1166 height 579
click at [632, 200] on link "PDF" at bounding box center [628, 208] width 37 height 18
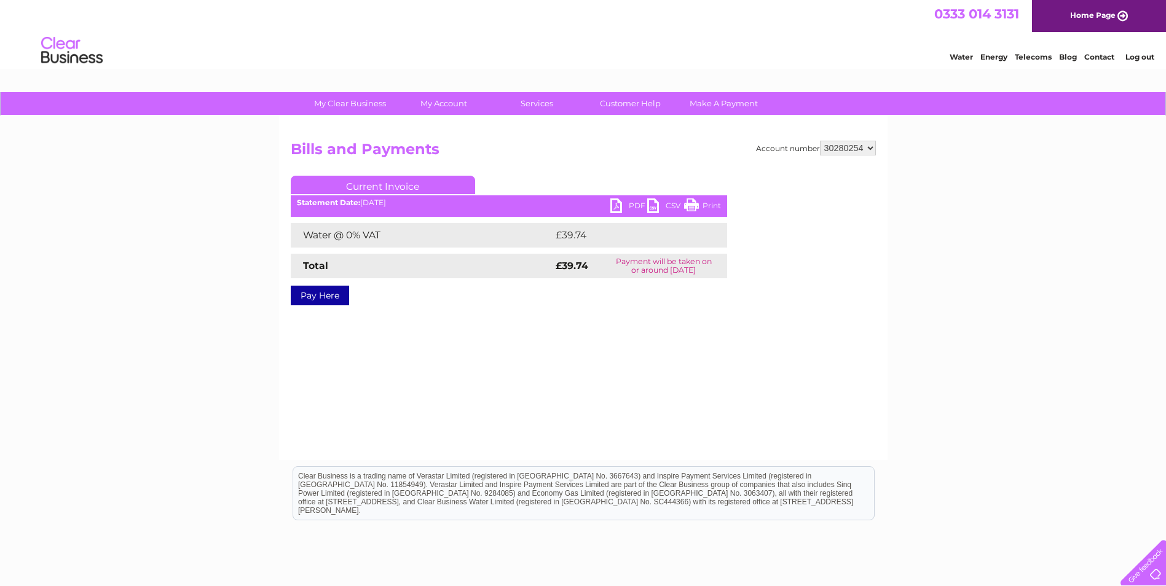
click at [862, 145] on select "940275 946239 946252 947152 948963 967322 967986 975018 975296 975901 1081005 1…" at bounding box center [848, 148] width 56 height 15
select select "30294475"
click at [820, 141] on select "940275 946239 946252 947152 948963 967322 967986 975018 975296 975901 1081005 1…" at bounding box center [848, 148] width 56 height 15
click at [992, 370] on div "My Clear Business Login Details My Details My Preferences Link Account My Accou…" at bounding box center [583, 381] width 1166 height 579
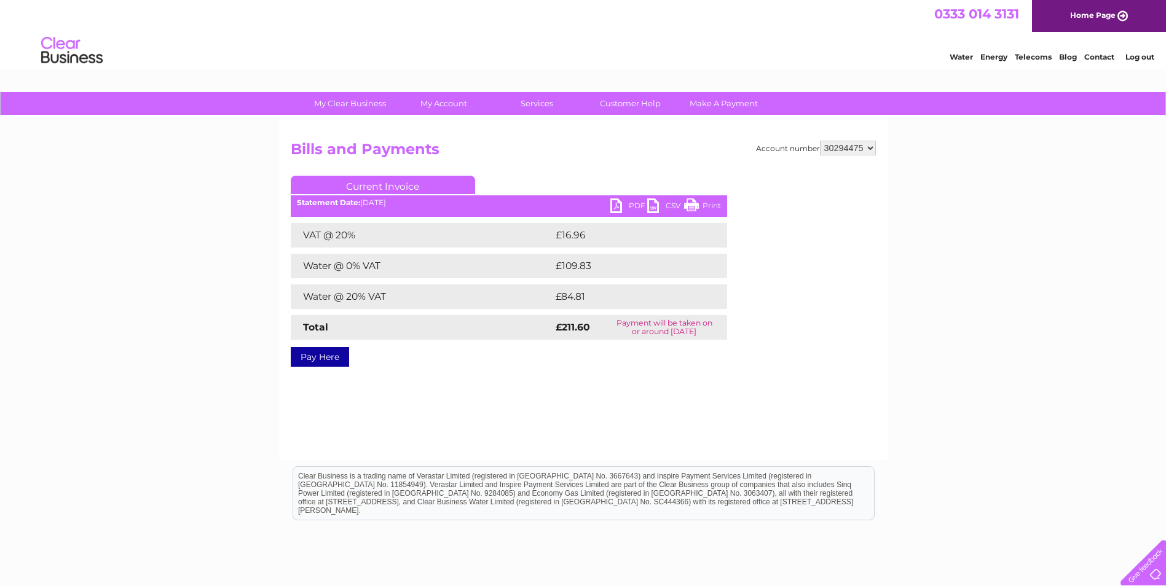
click at [946, 322] on div "My Clear Business Login Details My Details My Preferences Link Account My Accou…" at bounding box center [583, 381] width 1166 height 579
click at [622, 208] on link "PDF" at bounding box center [628, 208] width 37 height 18
click at [623, 201] on link "PDF" at bounding box center [628, 208] width 37 height 18
click at [842, 149] on select "940275 946239 946252 947152 948963 967322 967986 975018 975296 975901 1081005 1…" at bounding box center [848, 148] width 56 height 15
select select "30295166"
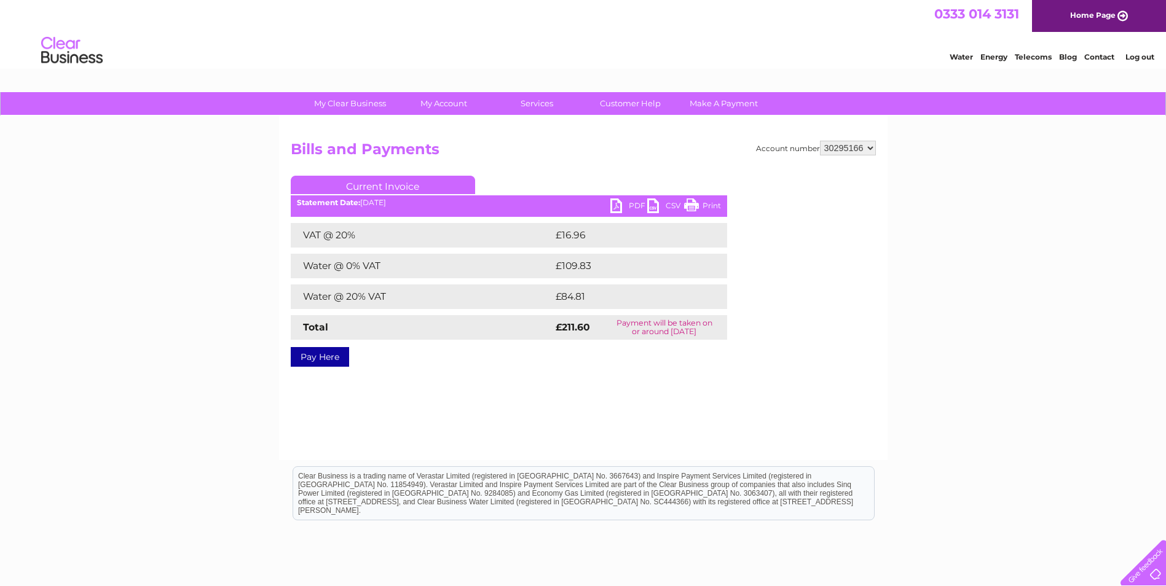
click at [820, 141] on select "940275 946239 946252 947152 948963 967322 967986 975018 975296 975901 1081005 1…" at bounding box center [848, 148] width 56 height 15
click at [1014, 286] on div "My Clear Business Login Details My Details My Preferences Link Account My Accou…" at bounding box center [583, 381] width 1166 height 579
click at [861, 148] on select "940275 946239 946252 947152 948963 967322 967986 975018 975296 975901 1081005 1…" at bounding box center [848, 148] width 56 height 15
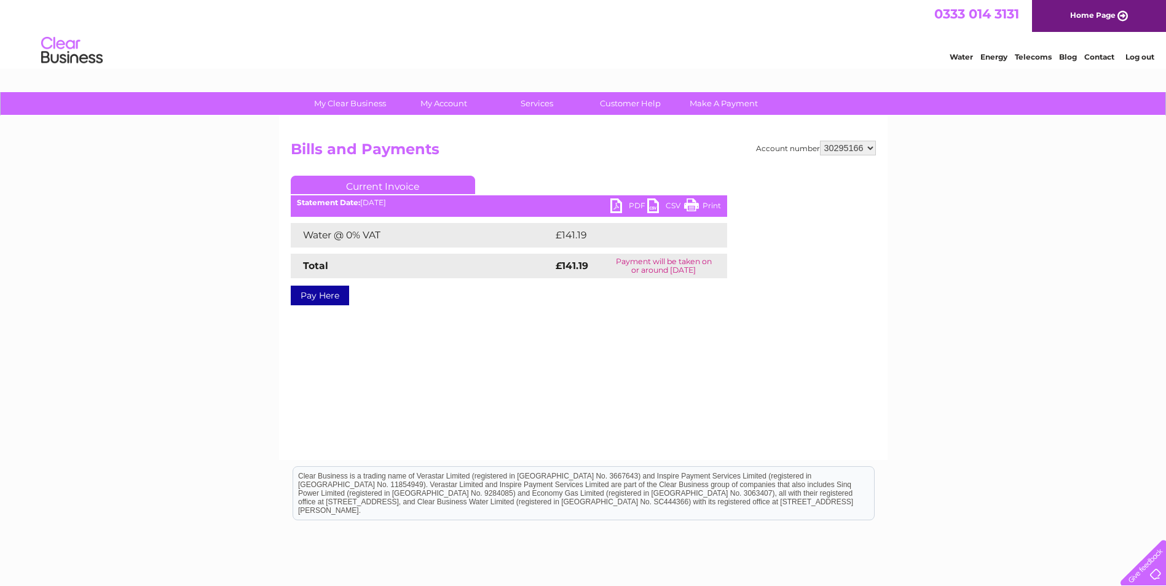
click at [633, 207] on link "PDF" at bounding box center [628, 208] width 37 height 18
click at [632, 206] on link "PDF" at bounding box center [628, 208] width 37 height 18
click at [859, 149] on select "940275 946239 946252 947152 948963 967322 967986 975018 975296 975901 1081005 1…" at bounding box center [848, 148] width 56 height 15
click at [820, 141] on select "940275 946239 946252 947152 948963 967322 967986 975018 975296 975901 1081005 1…" at bounding box center [848, 148] width 56 height 15
click at [866, 154] on select "940275 946239 946252 947152 948963 967322 967986 975018 975296 975901 1081005 1…" at bounding box center [848, 148] width 56 height 15
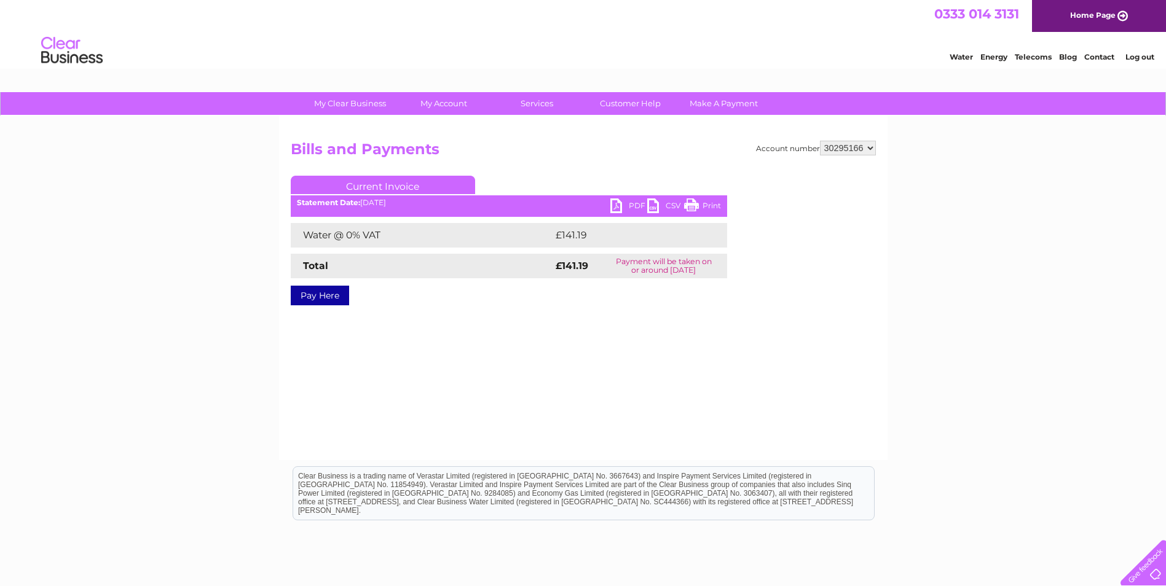
select select "30307800"
click at [820, 141] on select "940275 946239 946252 947152 948963 967322 967986 975018 975296 975901 1081005 1…" at bounding box center [848, 148] width 56 height 15
click at [966, 325] on div "My Clear Business Login Details My Details My Preferences Link Account My Accou…" at bounding box center [583, 381] width 1166 height 579
click at [630, 205] on link "PDF" at bounding box center [628, 208] width 37 height 18
click at [842, 153] on select "940275 946239 946252 947152 948963 967322 967986 975018 975296 975901 1081005 1…" at bounding box center [848, 148] width 56 height 15
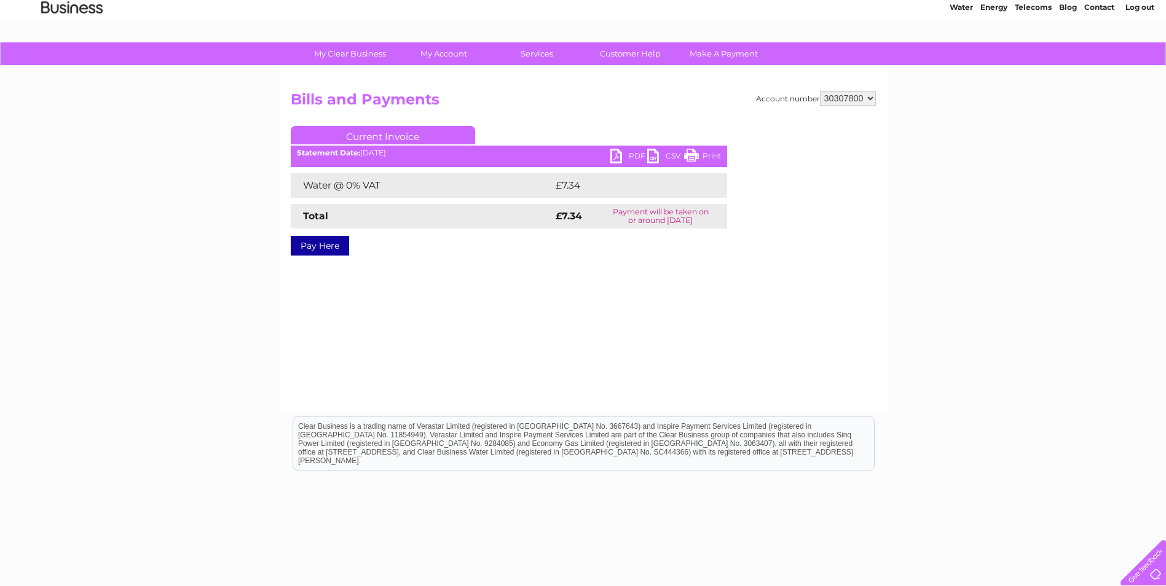
scroll to position [93, 0]
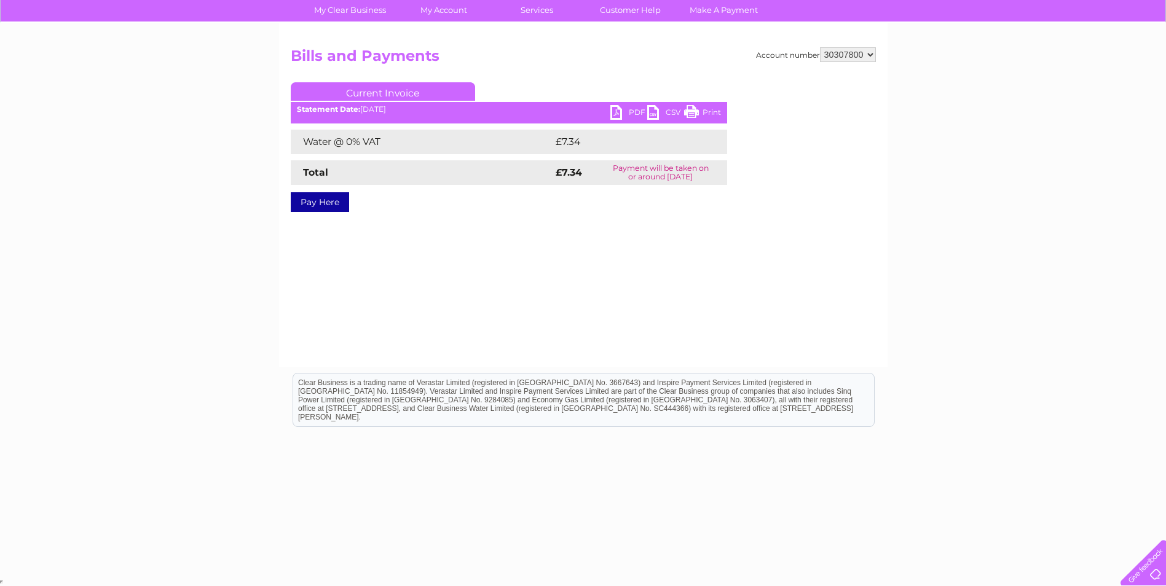
click at [856, 50] on select "940275 946239 946252 947152 948963 967322 967986 975018 975296 975901 1081005 1…" at bounding box center [848, 54] width 56 height 15
select select "30311213"
click at [820, 47] on select "940275 946239 946252 947152 948963 967322 967986 975018 975296 975901 1081005 1…" at bounding box center [848, 54] width 56 height 15
click at [999, 257] on div "My Clear Business Login Details My Details My Preferences Link Account My Accou…" at bounding box center [583, 288] width 1166 height 579
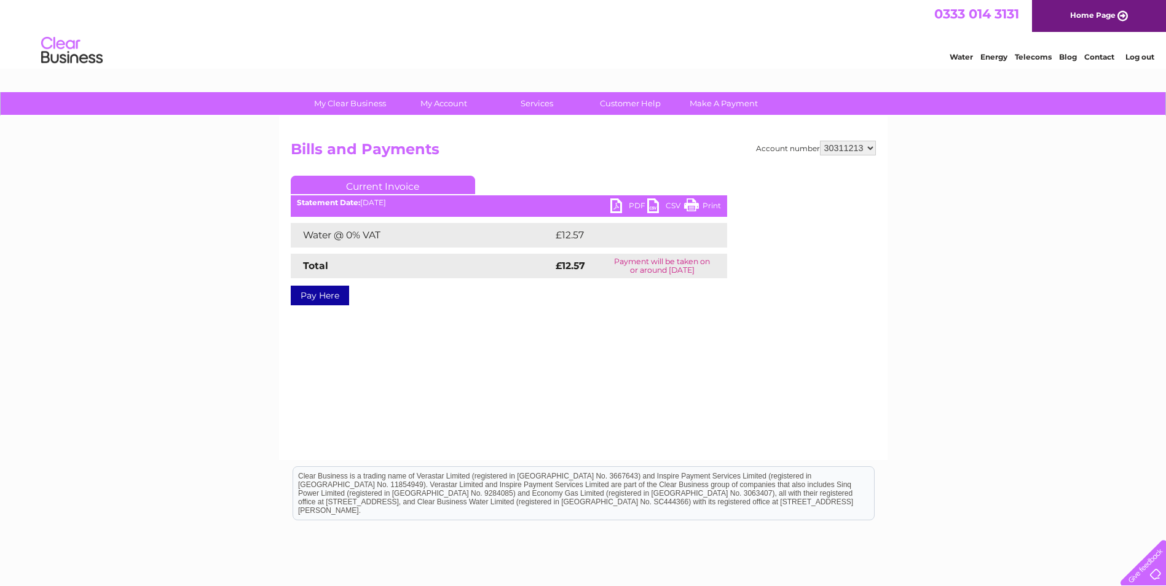
click at [636, 205] on link "PDF" at bounding box center [628, 208] width 37 height 18
click at [856, 150] on select "940275 946239 946252 947152 948963 967322 967986 975018 975296 975901 1081005 1…" at bounding box center [848, 148] width 56 height 15
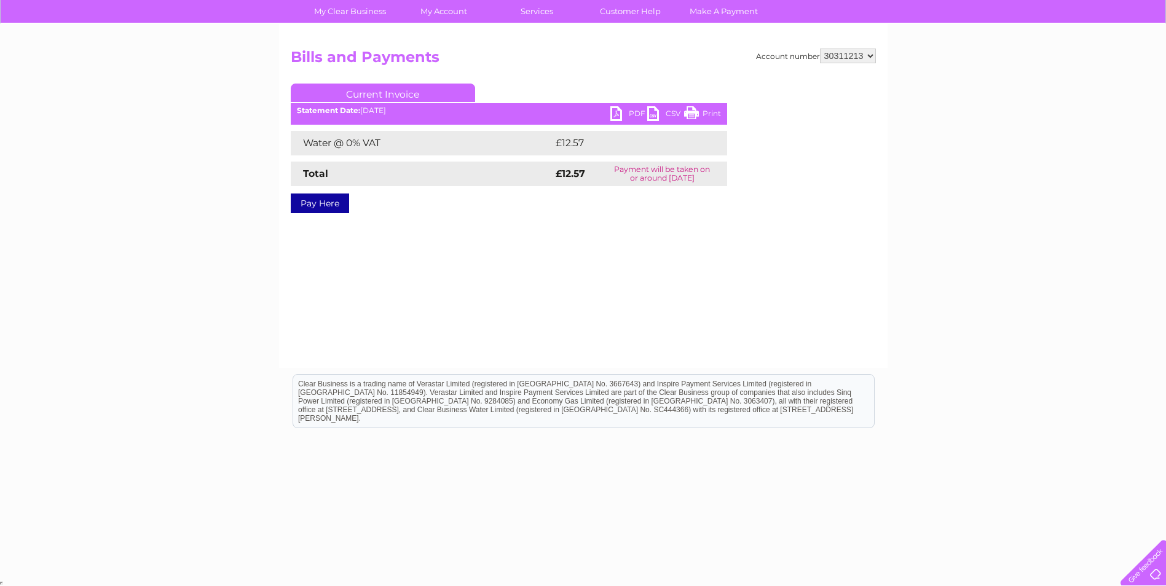
scroll to position [93, 0]
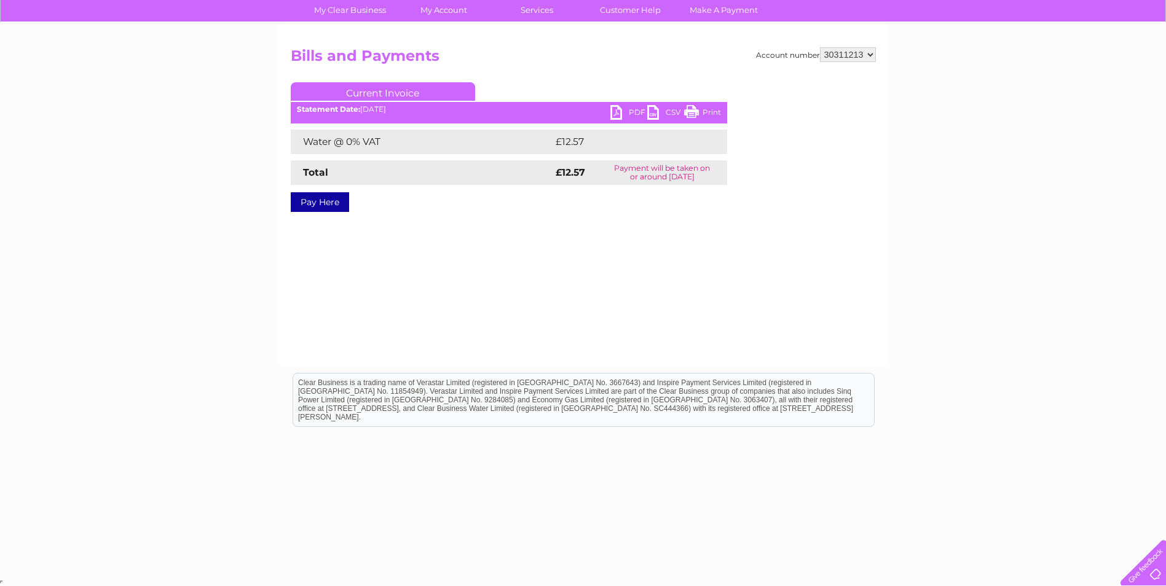
select select "30317106"
click at [820, 47] on select "940275 946239 946252 947152 948963 967322 967986 975018 975296 975901 1081005 1…" at bounding box center [848, 54] width 56 height 15
click at [992, 306] on div "My Clear Business Login Details My Details My Preferences Link Account My Accou…" at bounding box center [583, 288] width 1166 height 579
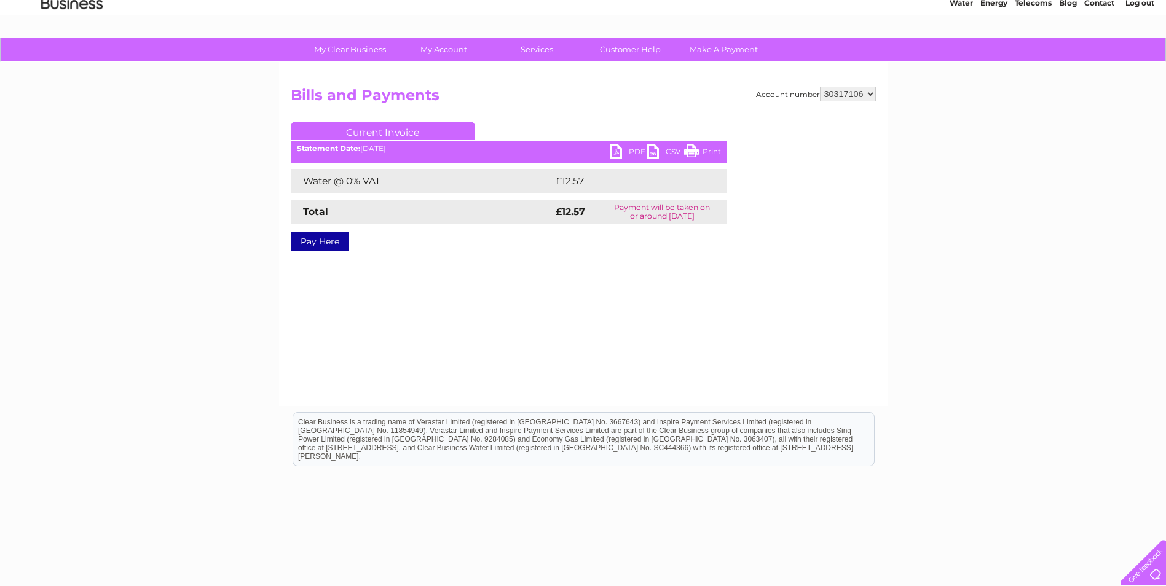
scroll to position [0, 0]
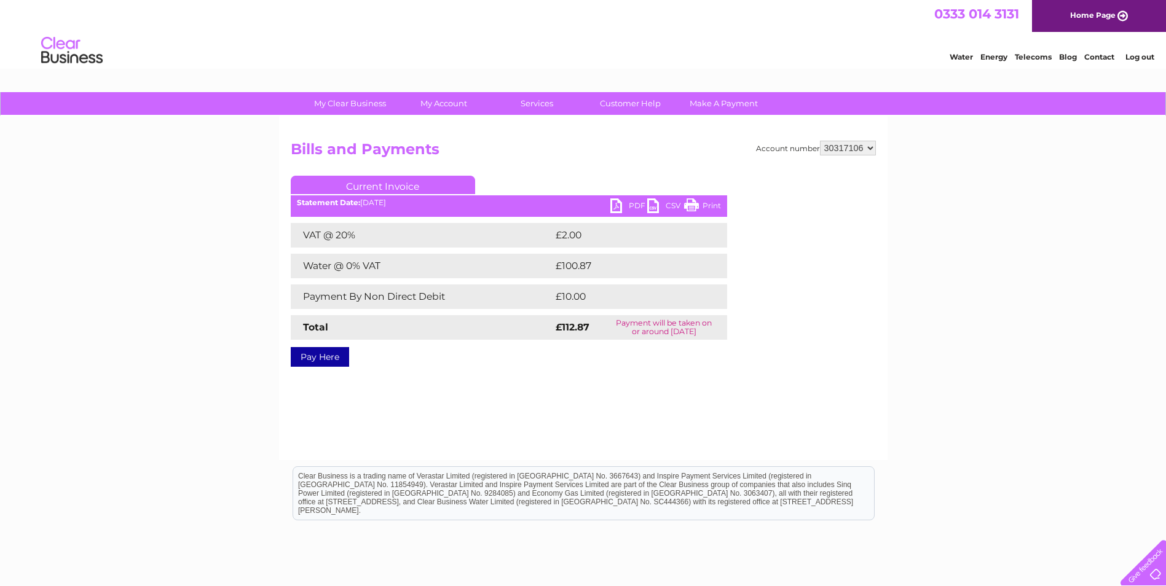
click at [628, 205] on link "PDF" at bounding box center [628, 208] width 37 height 18
click at [108, 261] on div "My Clear Business Login Details My Details My Preferences Link Account My Accou…" at bounding box center [583, 381] width 1166 height 579
click at [958, 346] on div "My Clear Business Login Details My Details My Preferences Link Account My Accou…" at bounding box center [583, 381] width 1166 height 579
